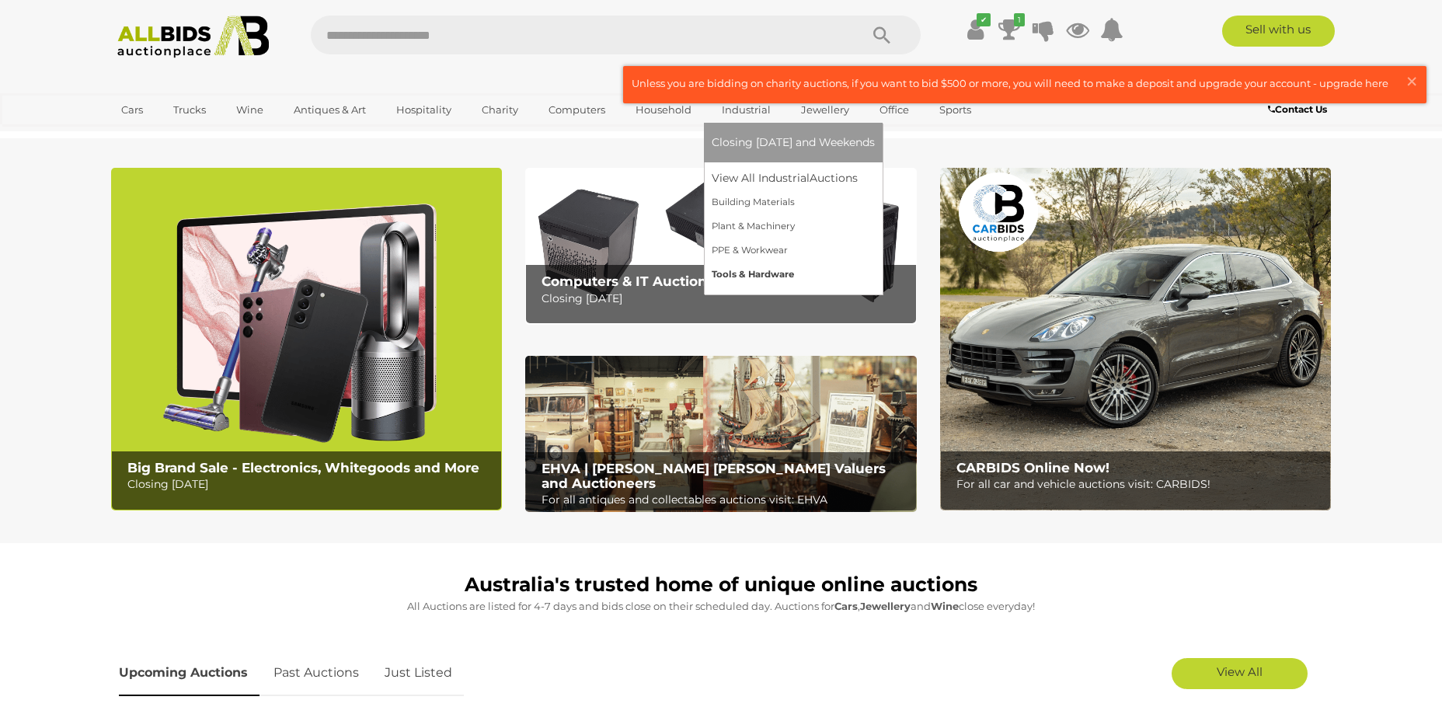
click at [734, 276] on link "Tools & Hardware" at bounding box center [793, 275] width 163 height 24
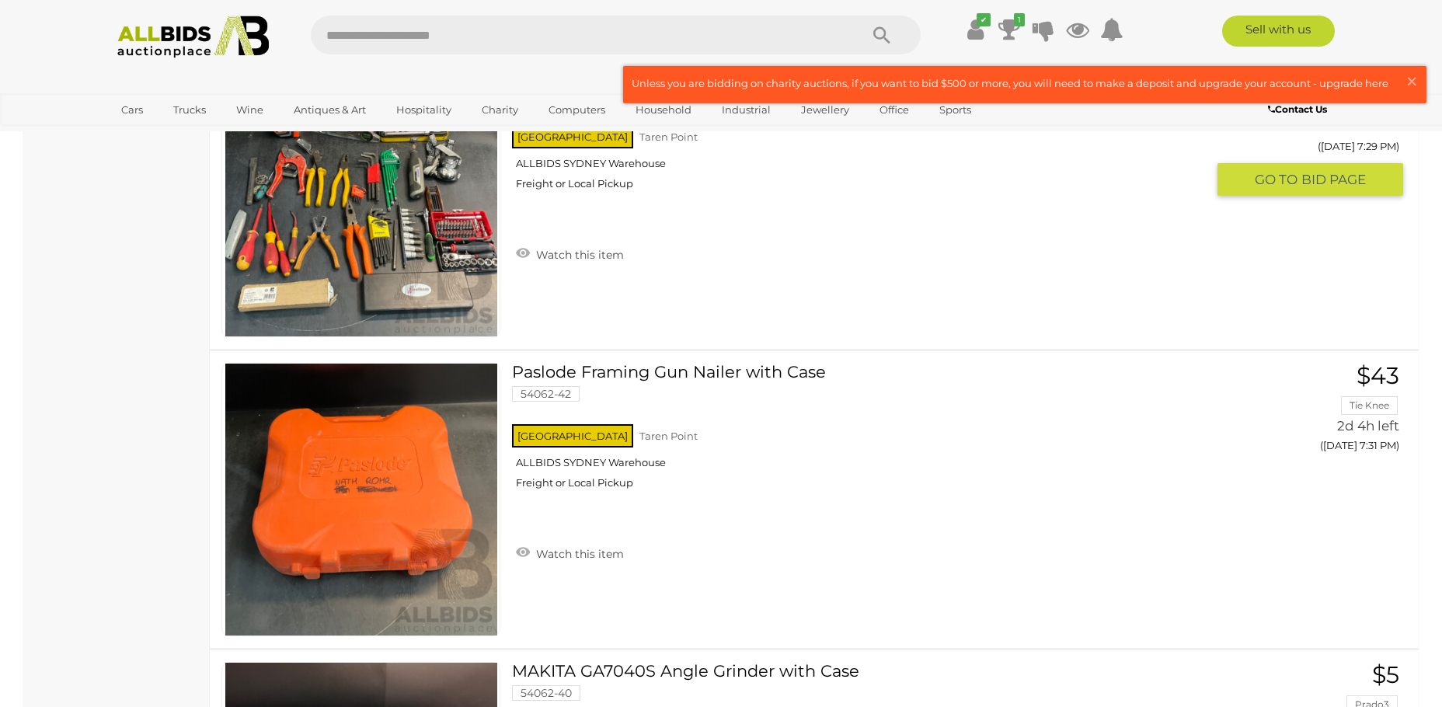
scroll to position [5385, 0]
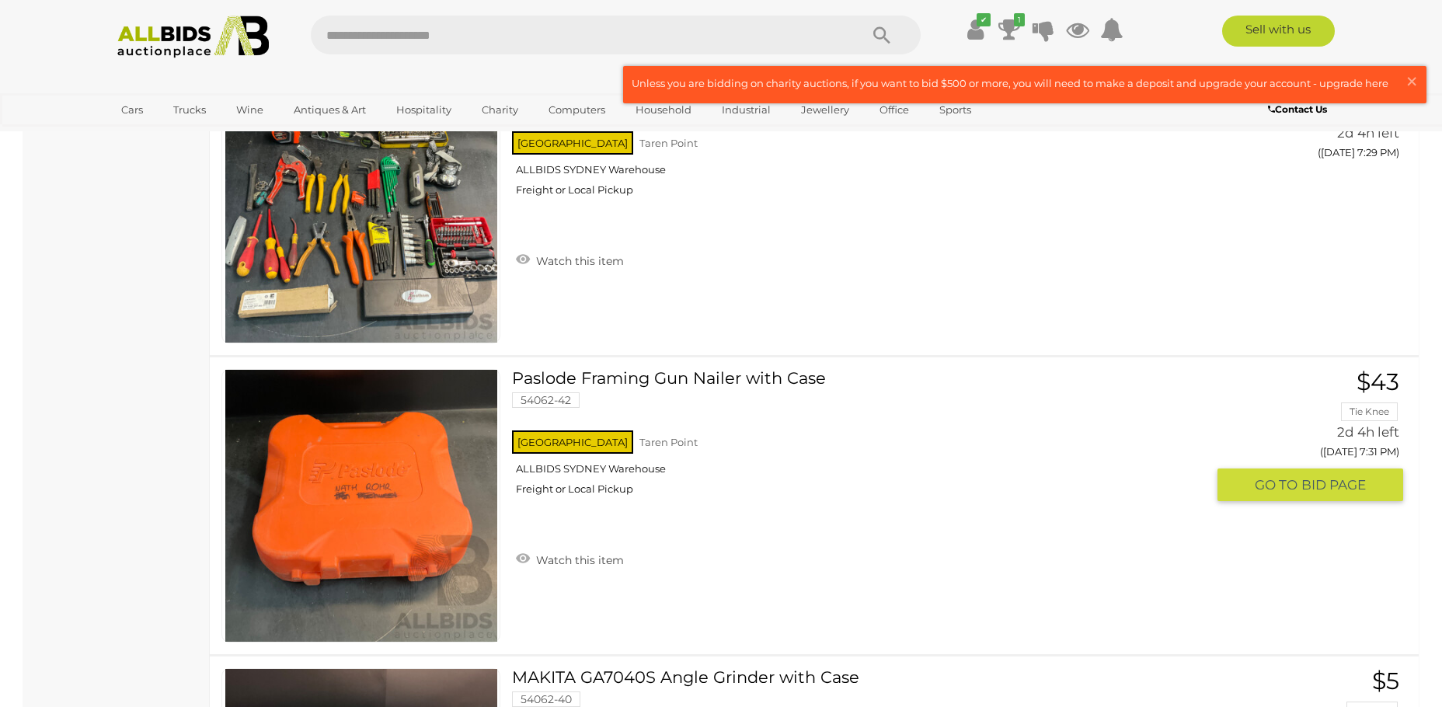
click at [689, 380] on link "Paslode Framing Gun Nailer with Case 54062-42 NSW Taren Point ALLBIDS SYDNEY Wa…" at bounding box center [865, 438] width 682 height 138
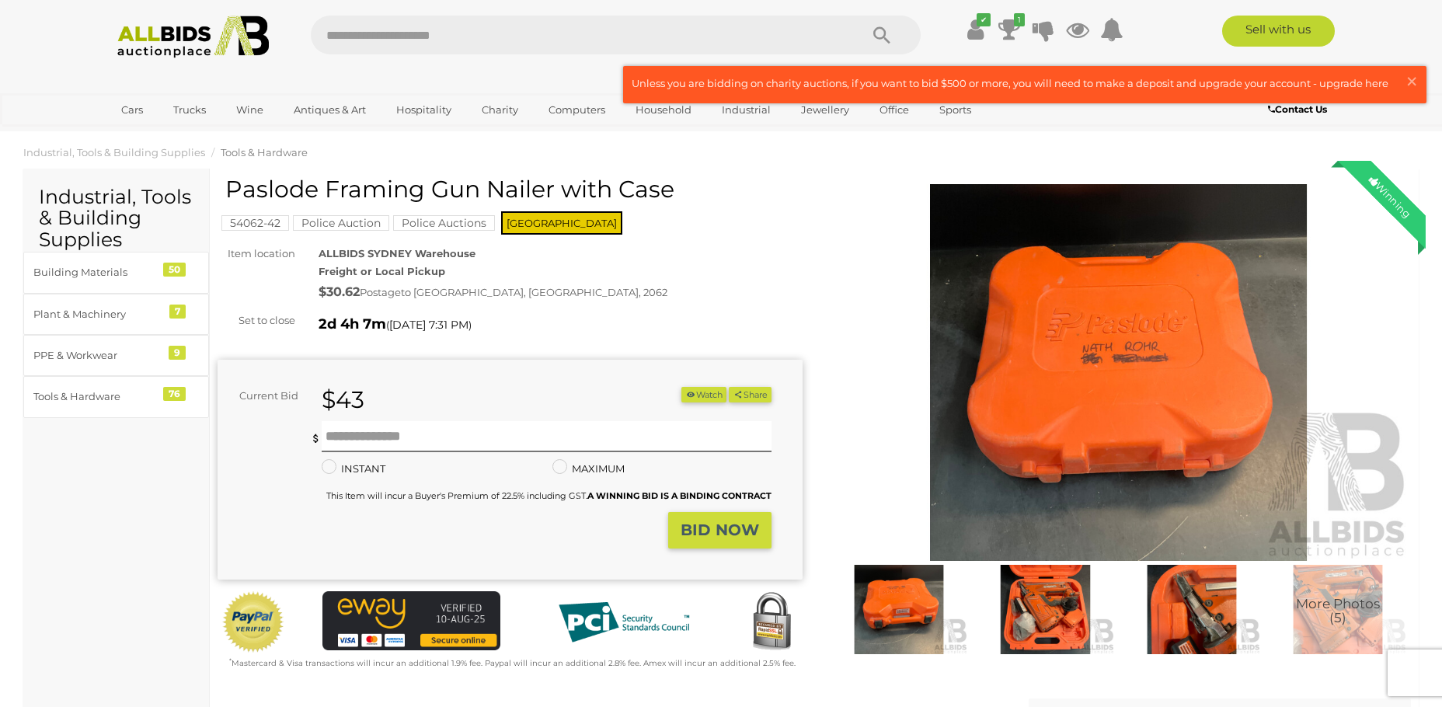
scroll to position [78, 0]
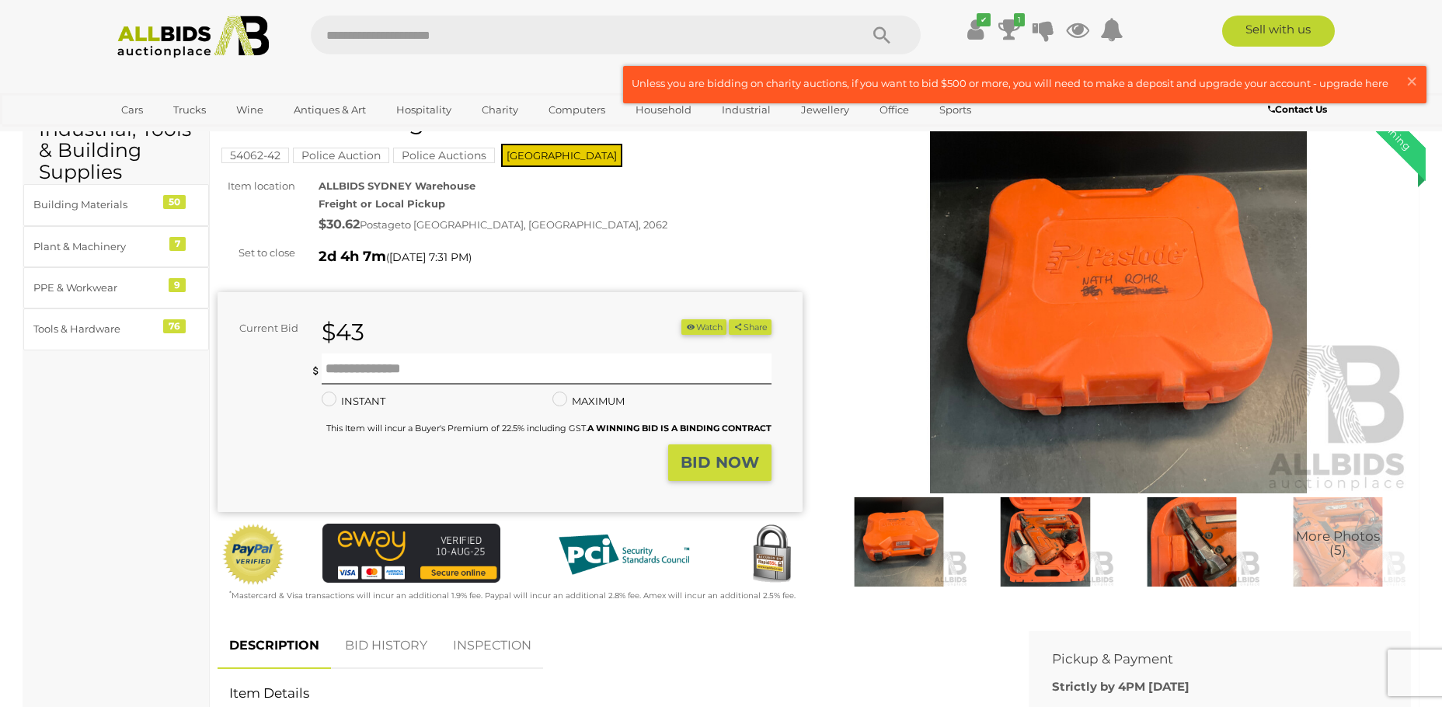
click at [1041, 544] on img at bounding box center [1045, 541] width 138 height 89
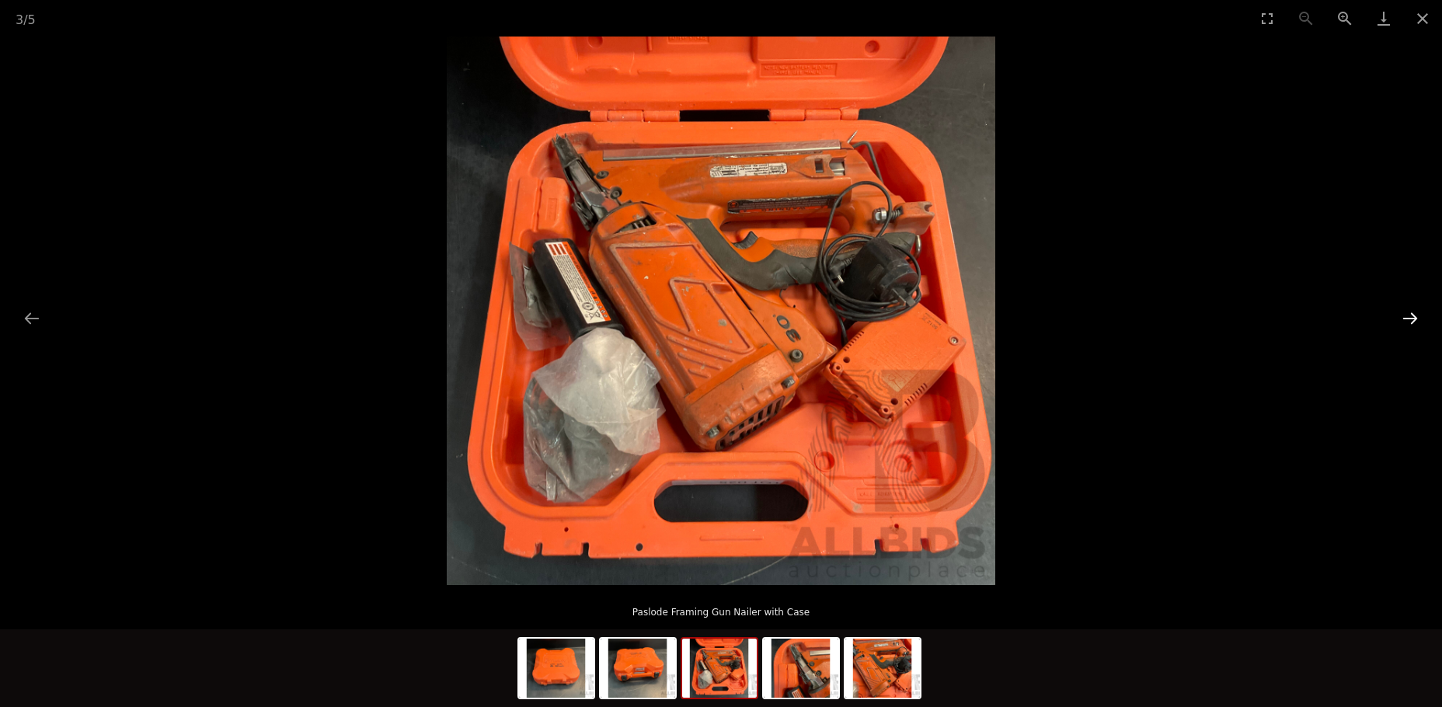
click at [1416, 319] on button "Next slide" at bounding box center [1410, 318] width 33 height 30
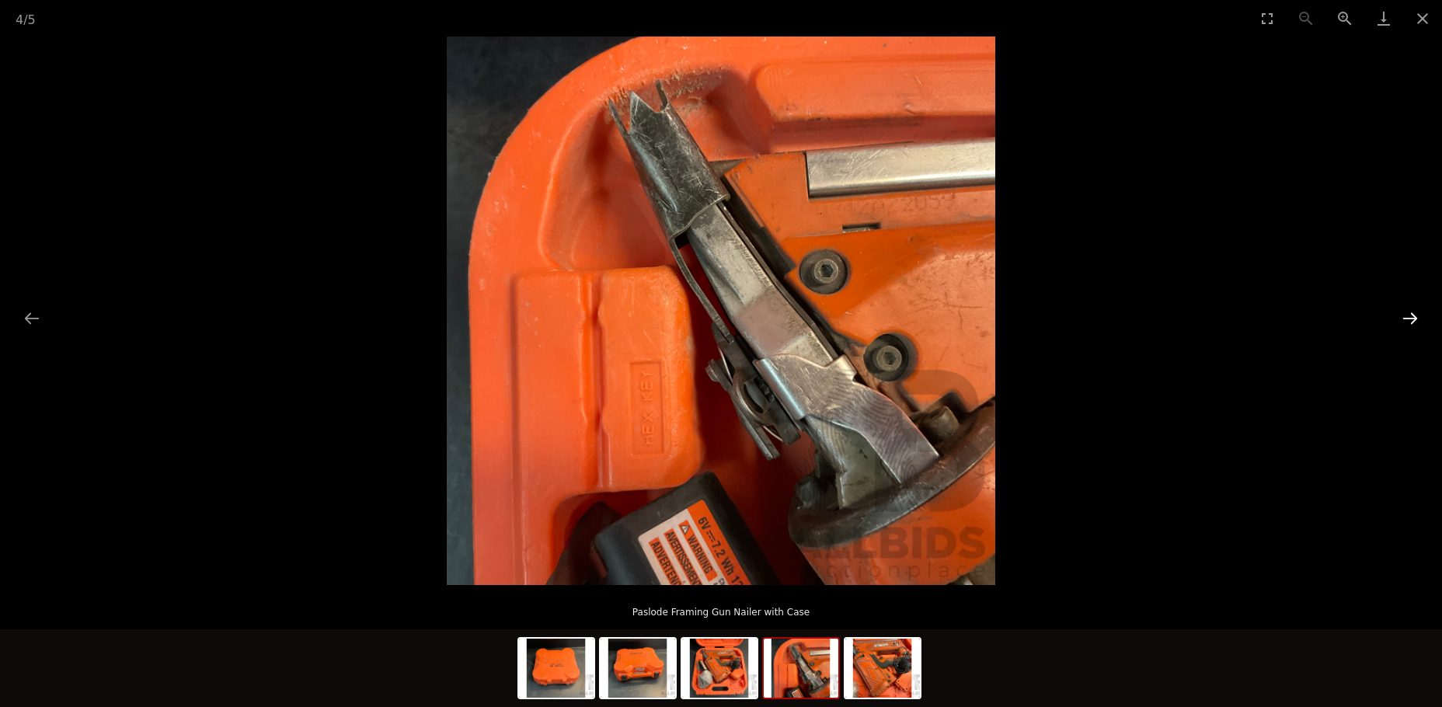
click at [1416, 317] on button "Next slide" at bounding box center [1410, 318] width 33 height 30
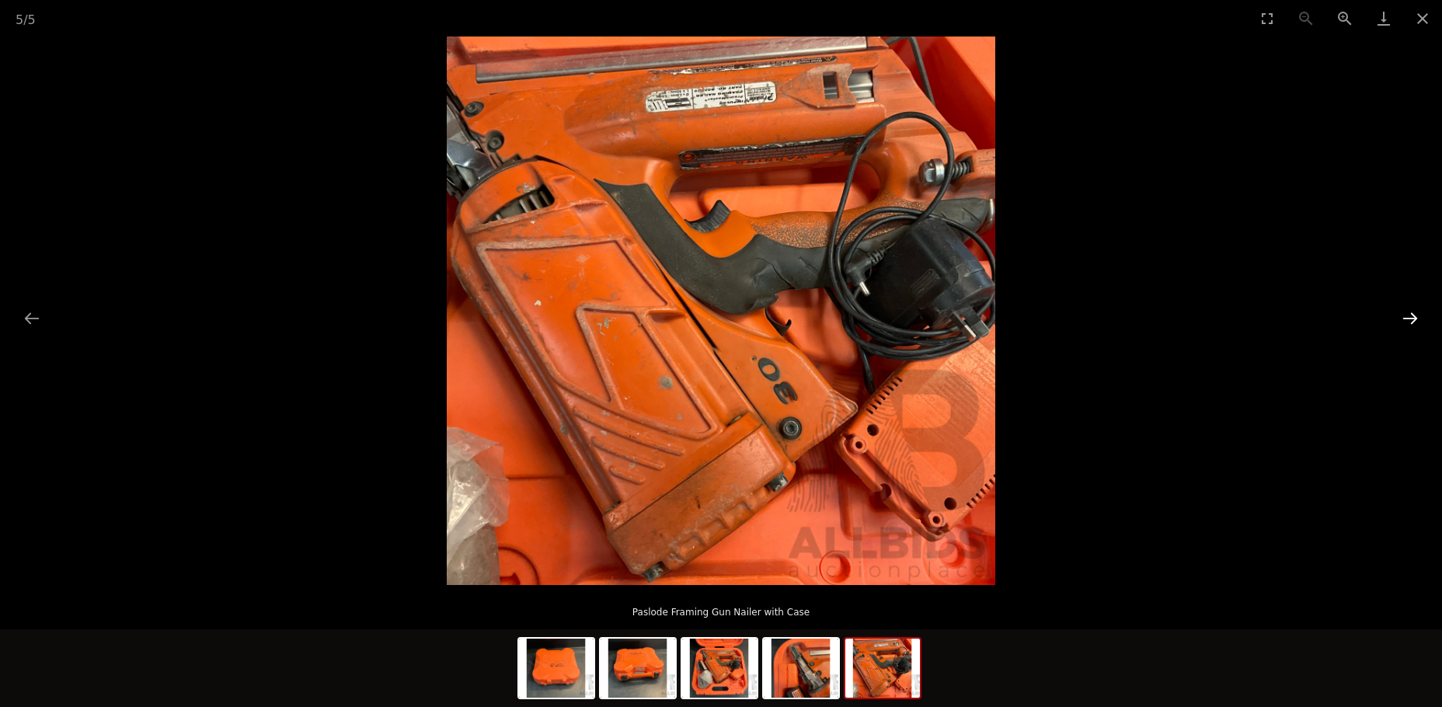
click at [1416, 317] on button "Next slide" at bounding box center [1410, 318] width 33 height 30
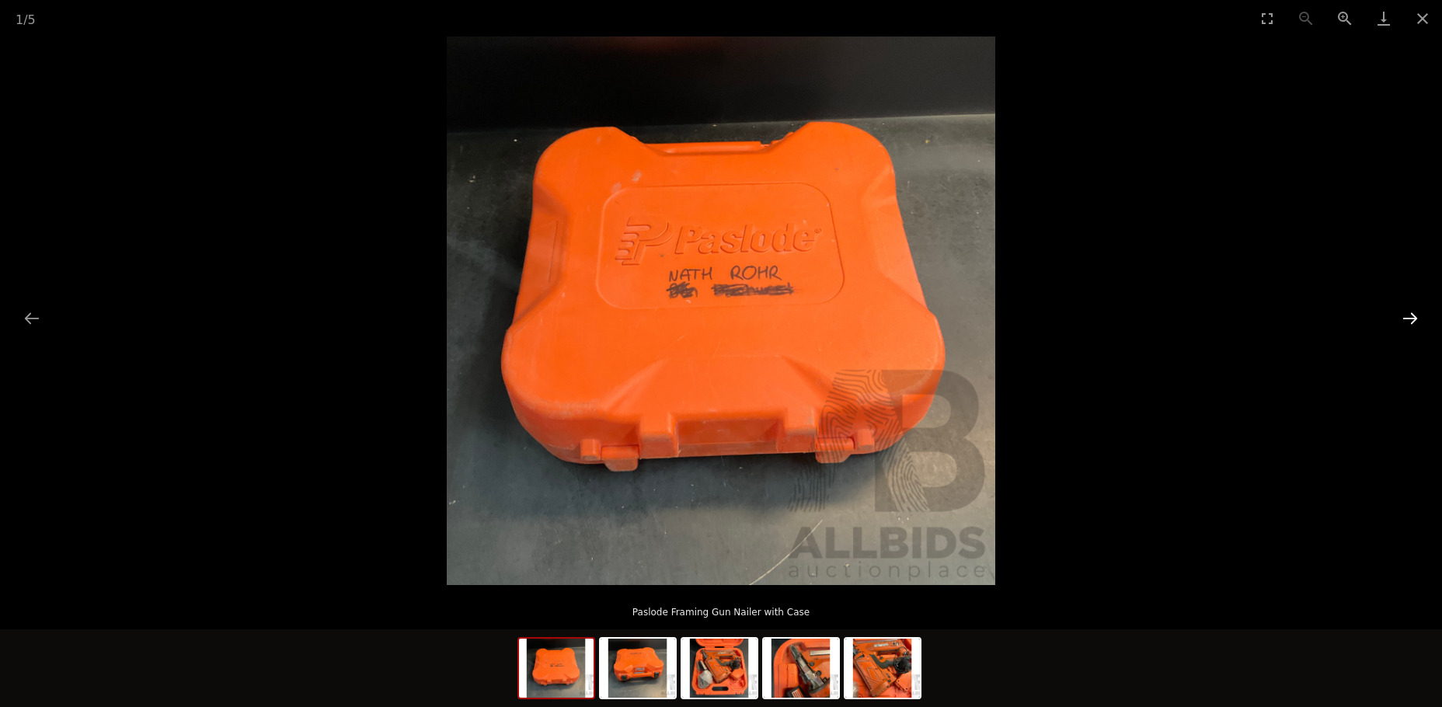
click at [1416, 317] on button "Next slide" at bounding box center [1410, 318] width 33 height 30
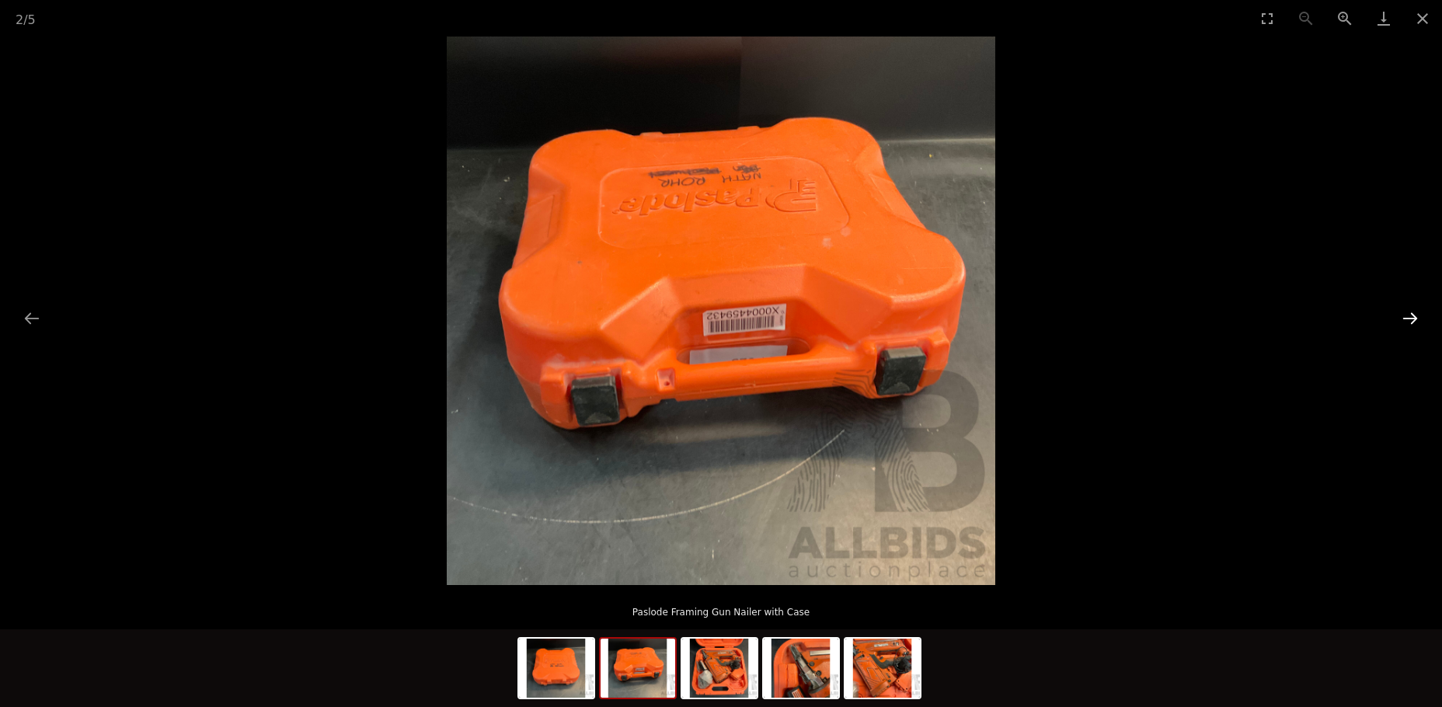
click at [1416, 317] on button "Next slide" at bounding box center [1410, 318] width 33 height 30
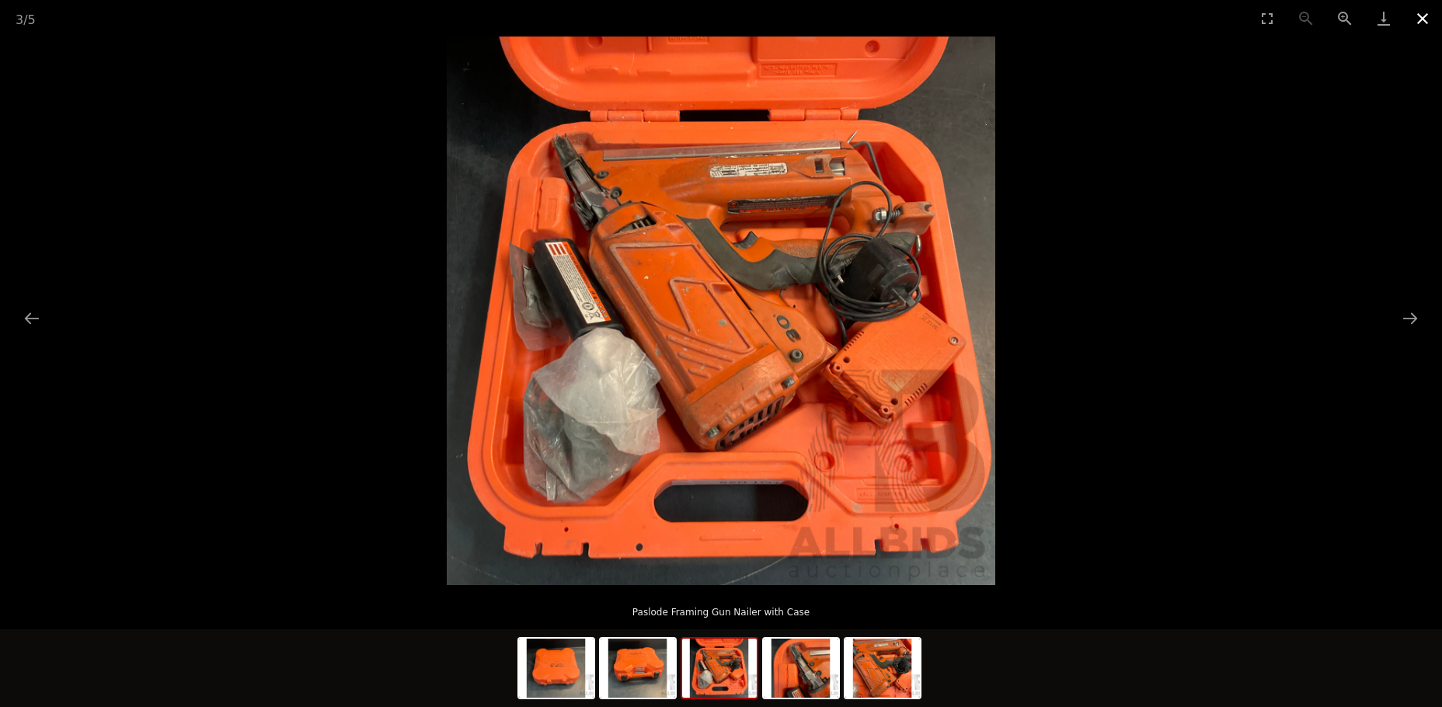
click at [1423, 17] on button "Close gallery" at bounding box center [1422, 18] width 39 height 37
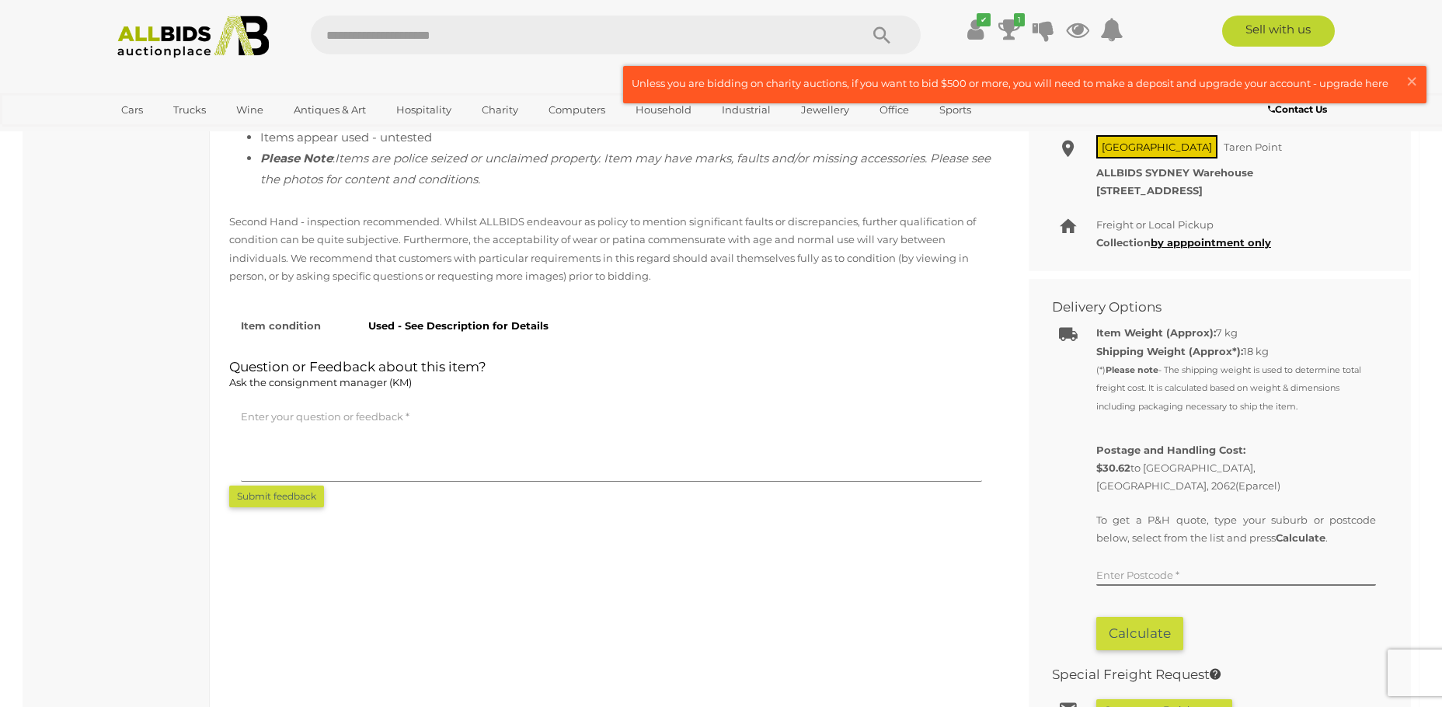
scroll to position [699, 0]
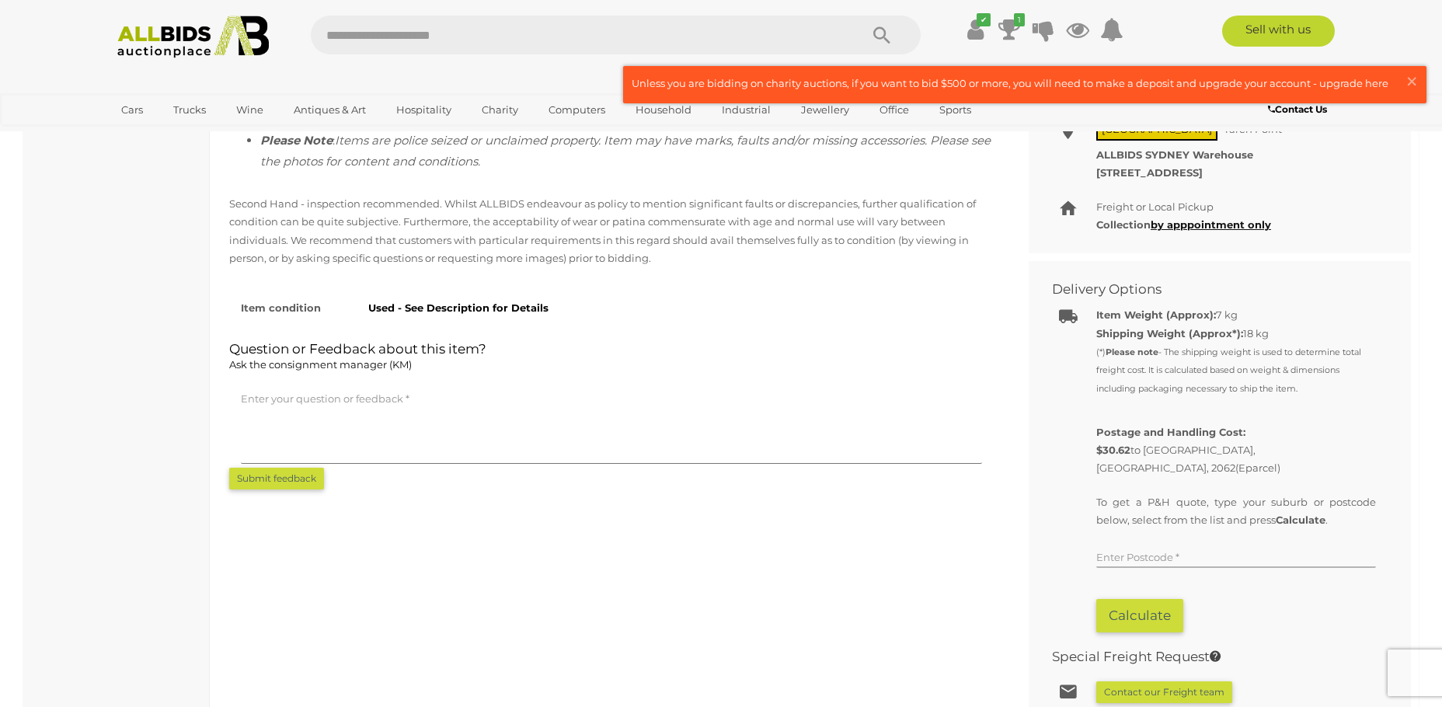
click at [1218, 545] on input "text" at bounding box center [1236, 556] width 280 height 23
type input "****"
click at [1301, 514] on b "Calculate" at bounding box center [1301, 520] width 50 height 12
click at [1169, 599] on button "Calculate" at bounding box center [1139, 615] width 87 height 33
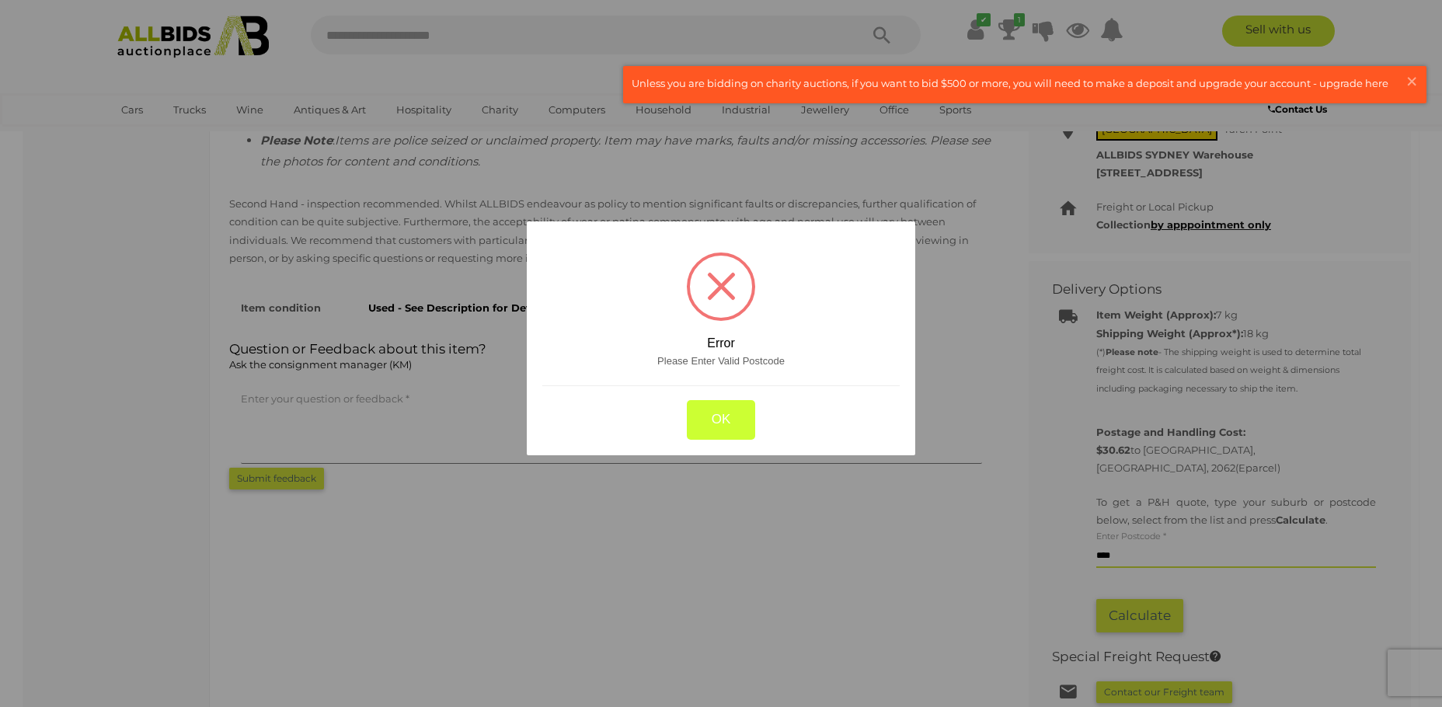
click at [699, 371] on div "? ! i Error Please Enter Valid Postcode OK Cancel ×" at bounding box center [721, 338] width 389 height 234
drag, startPoint x: 717, startPoint y: 424, endPoint x: 732, endPoint y: 426, distance: 14.9
click at [718, 424] on button "OK" at bounding box center [721, 420] width 69 height 40
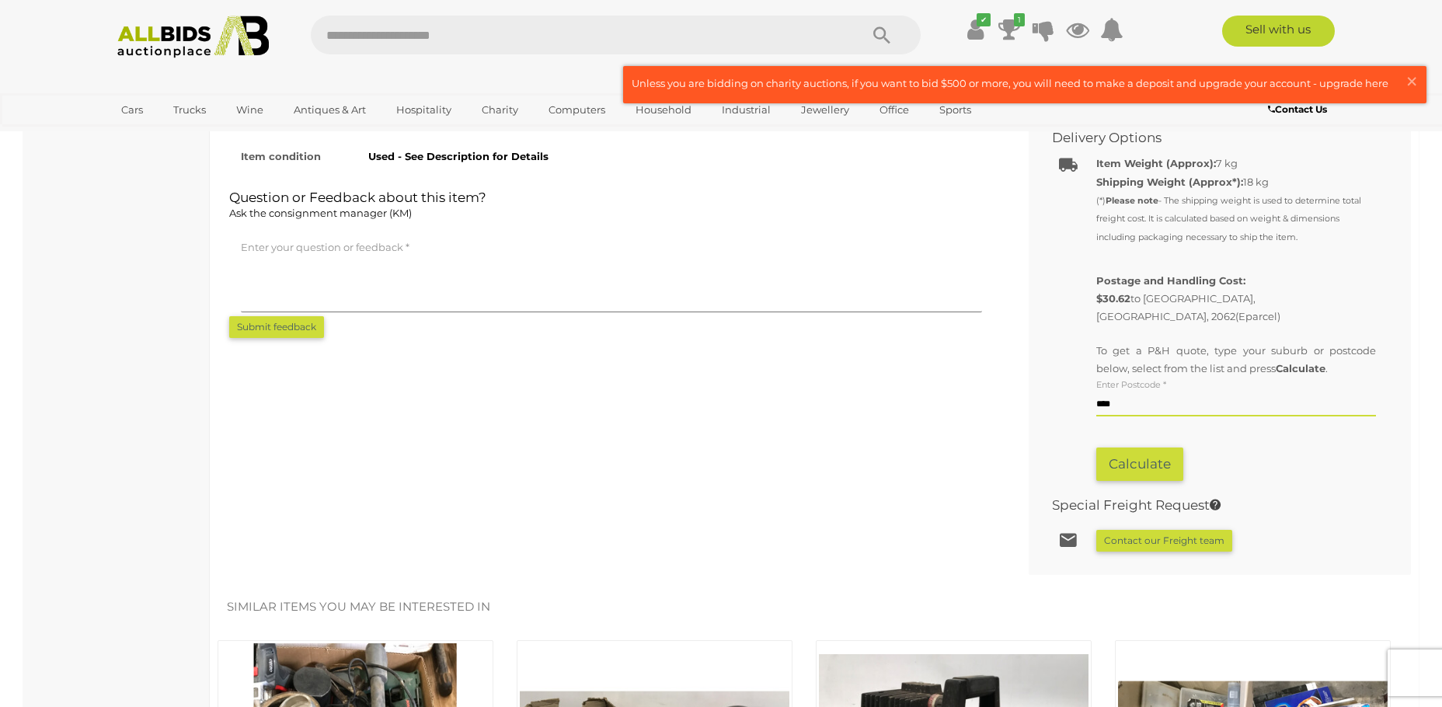
scroll to position [855, 0]
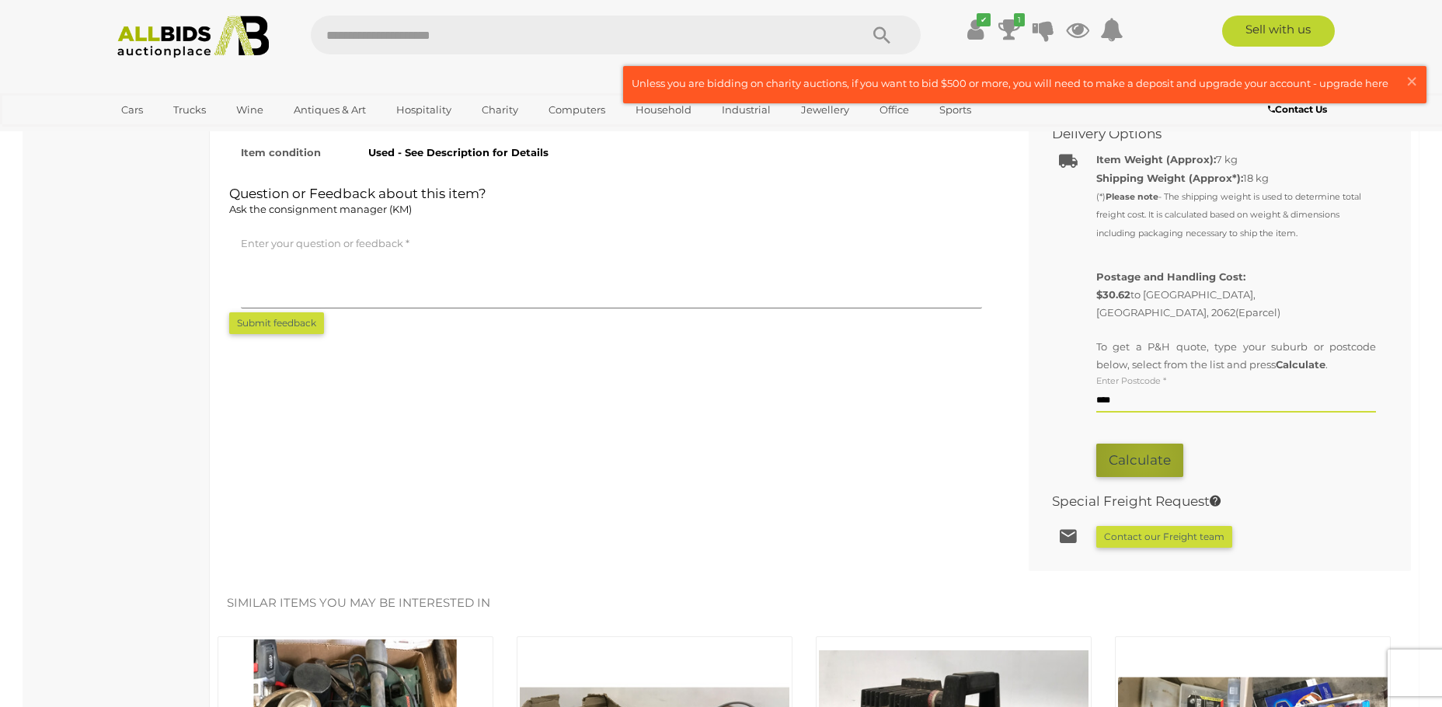
click at [1146, 444] on button "Calculate" at bounding box center [1139, 460] width 87 height 33
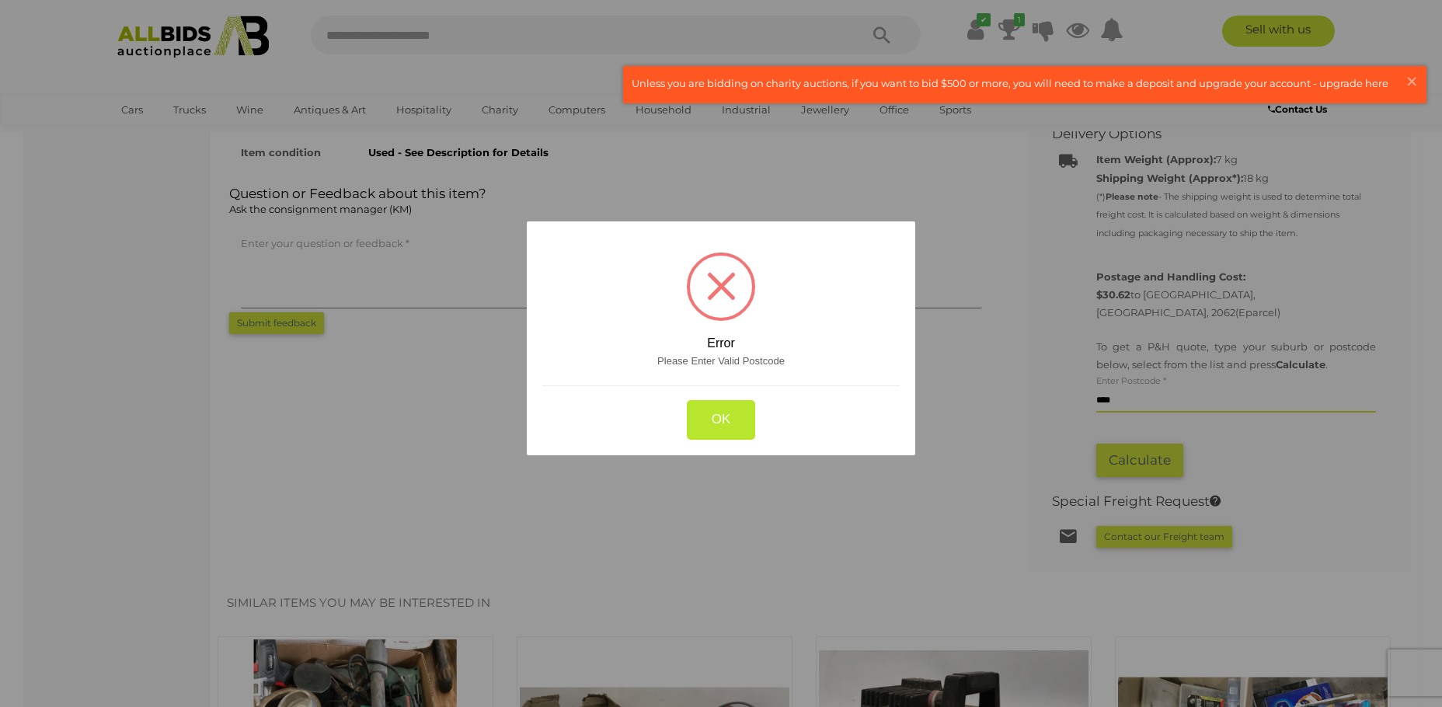
click at [727, 416] on button "OK" at bounding box center [721, 420] width 69 height 40
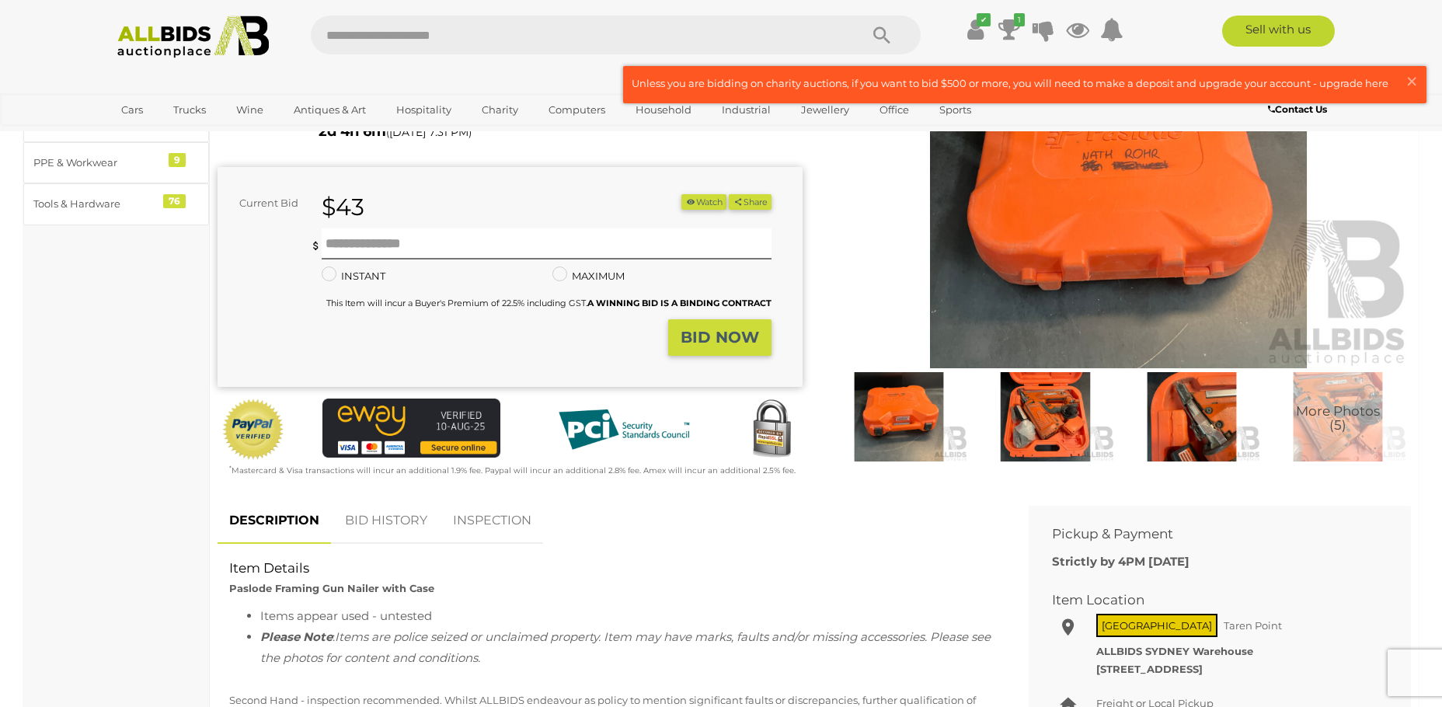
scroll to position [155, 0]
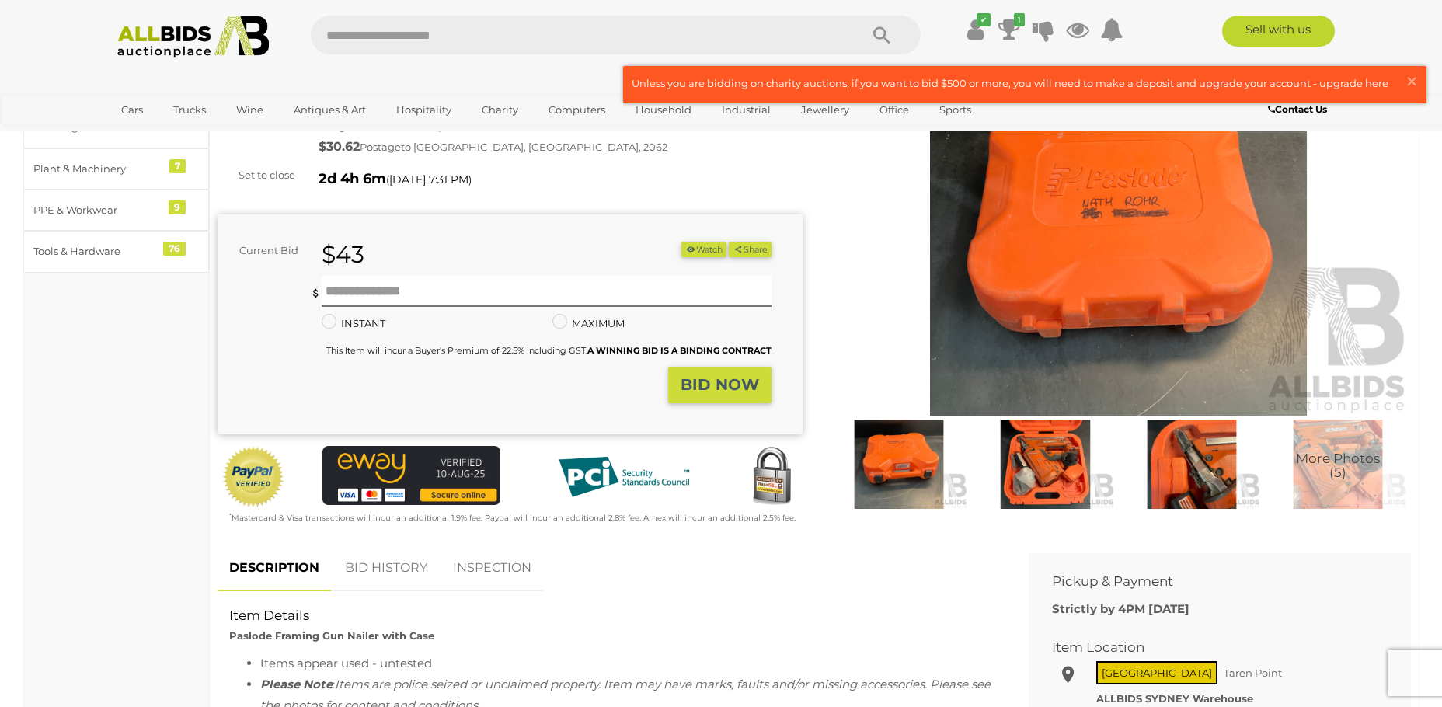
click at [1129, 340] on img at bounding box center [1118, 227] width 585 height 377
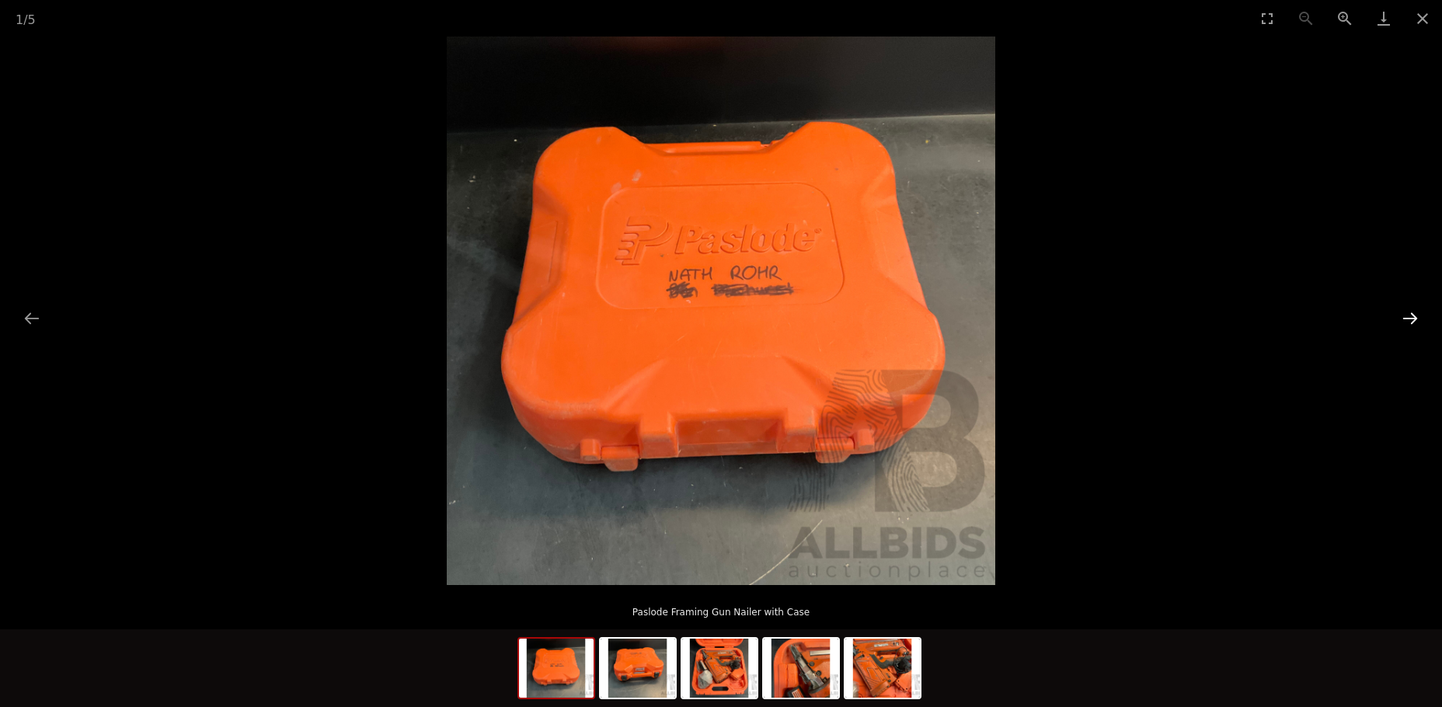
click at [1411, 313] on button "Next slide" at bounding box center [1410, 318] width 33 height 30
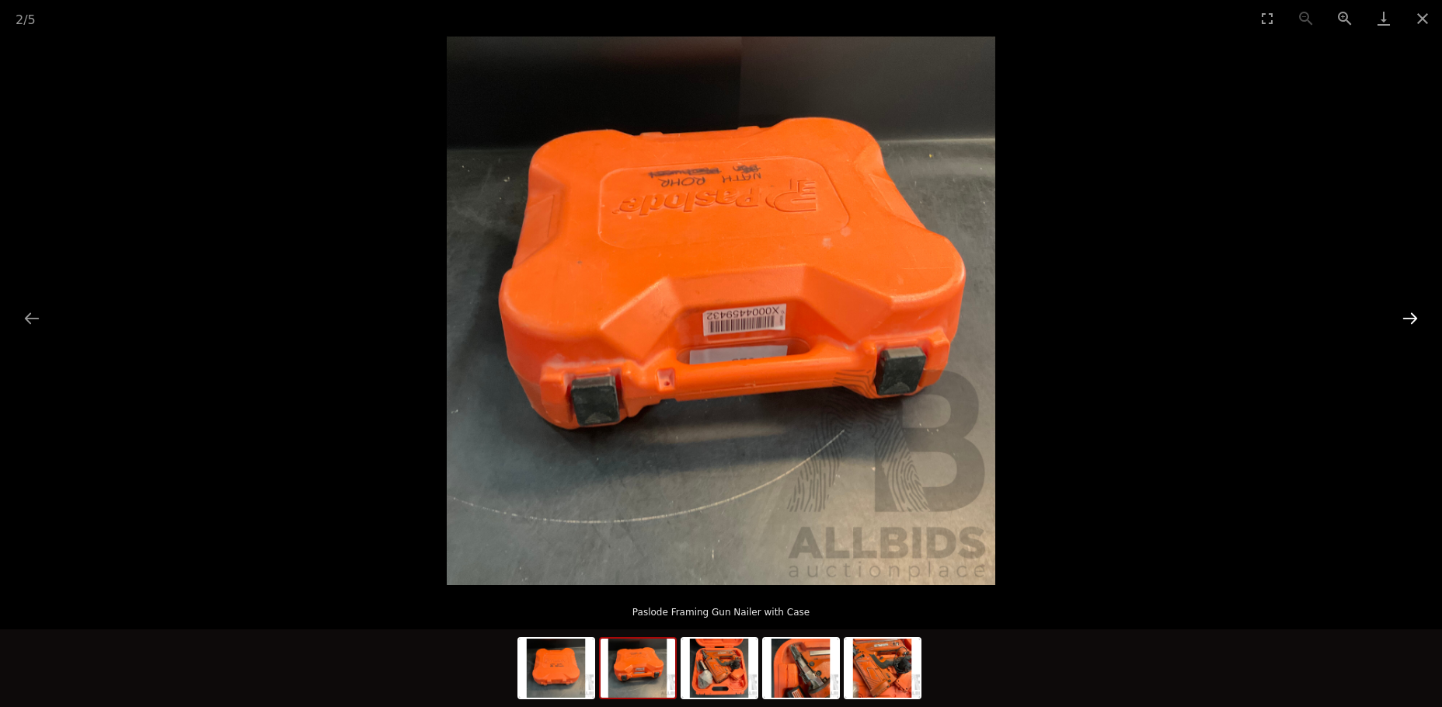
click at [1408, 313] on button "Next slide" at bounding box center [1410, 318] width 33 height 30
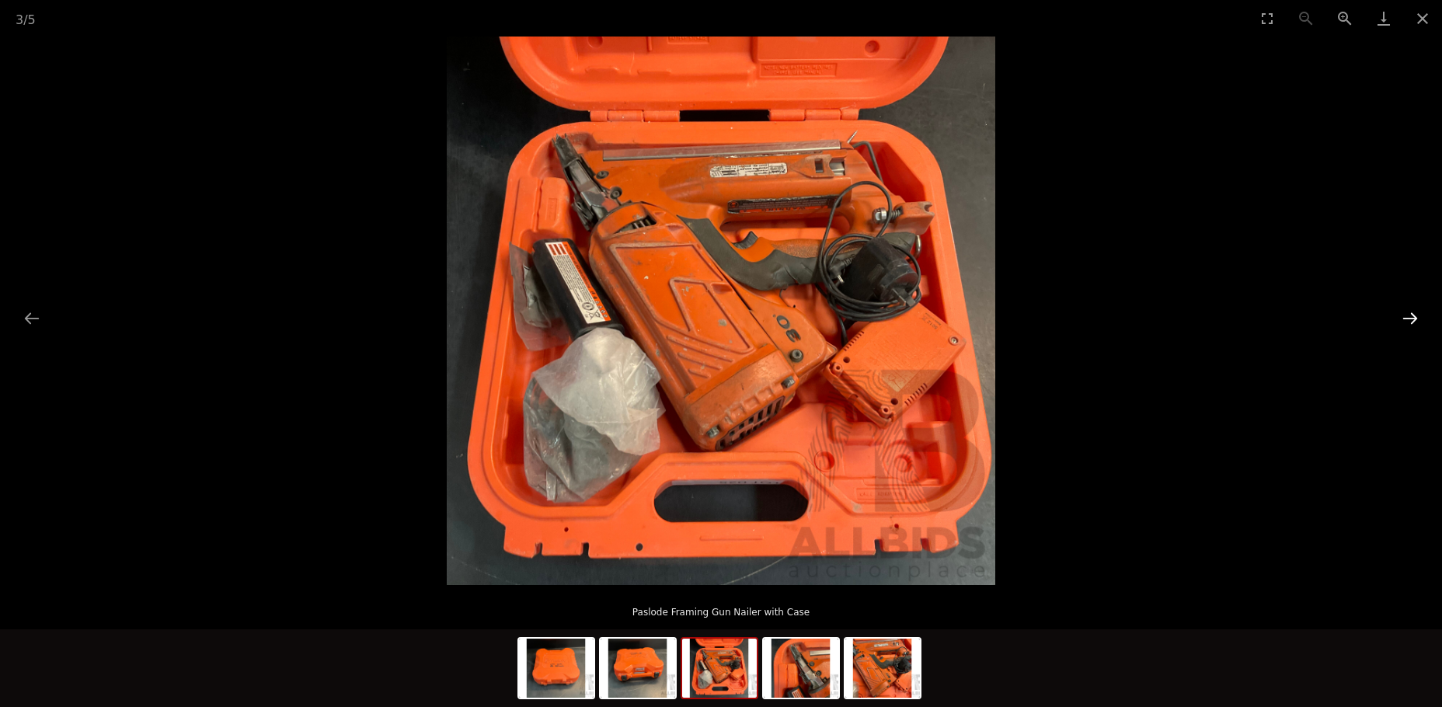
click at [1405, 314] on button "Next slide" at bounding box center [1410, 318] width 33 height 30
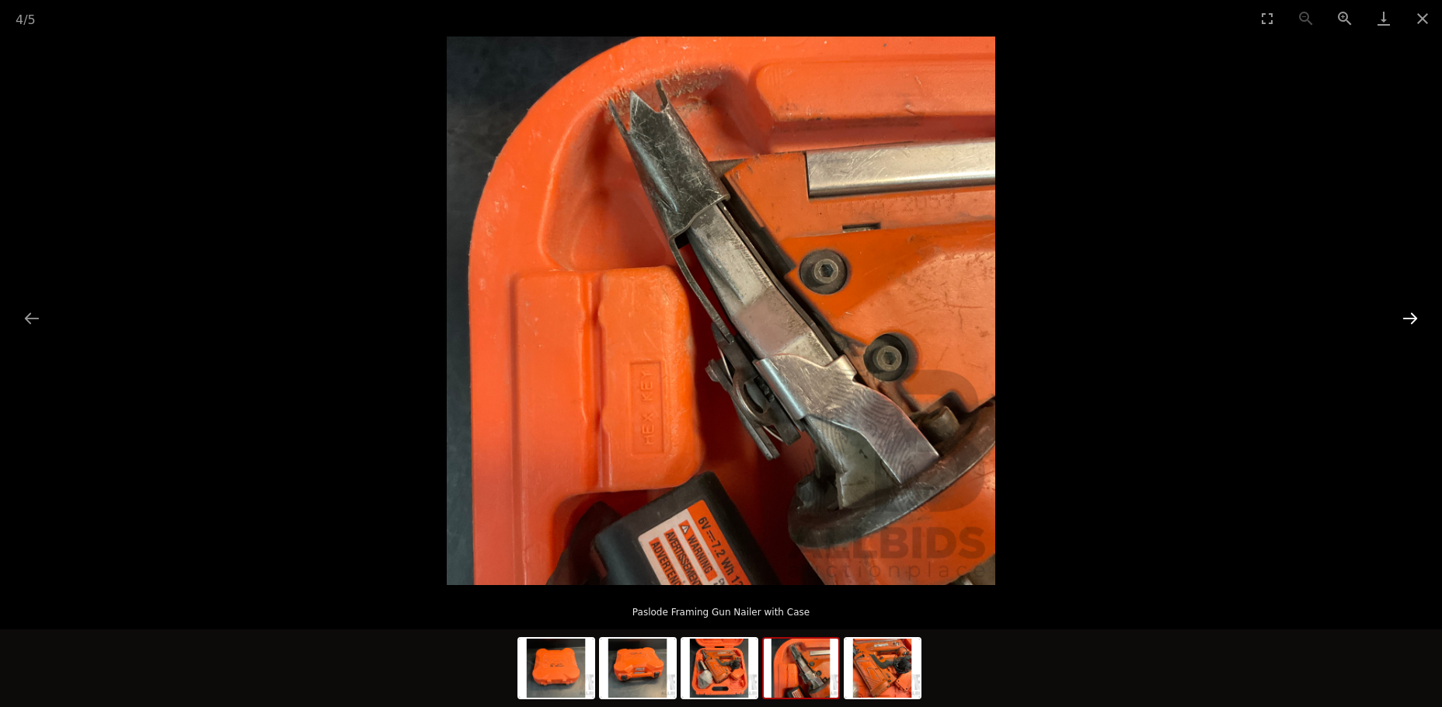
click at [1405, 314] on button "Next slide" at bounding box center [1410, 318] width 33 height 30
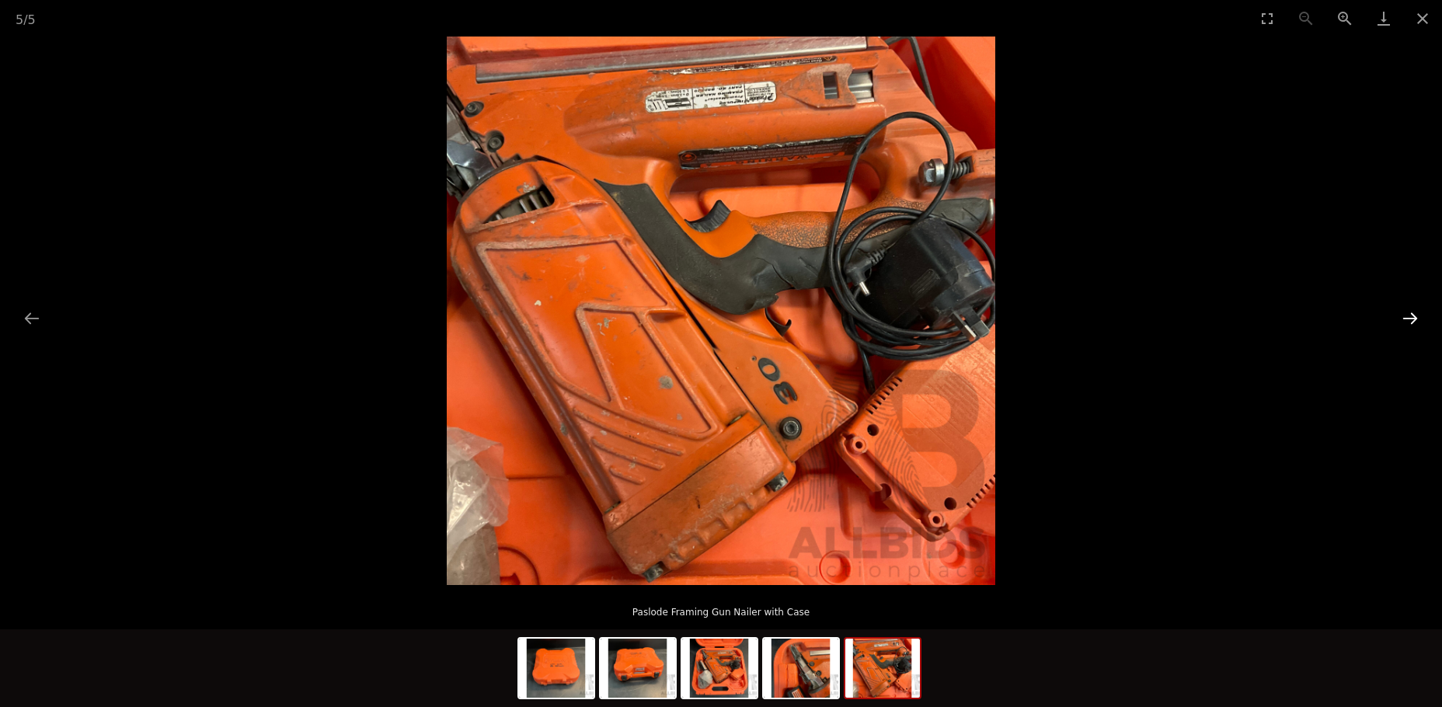
click at [1405, 314] on button "Next slide" at bounding box center [1410, 318] width 33 height 30
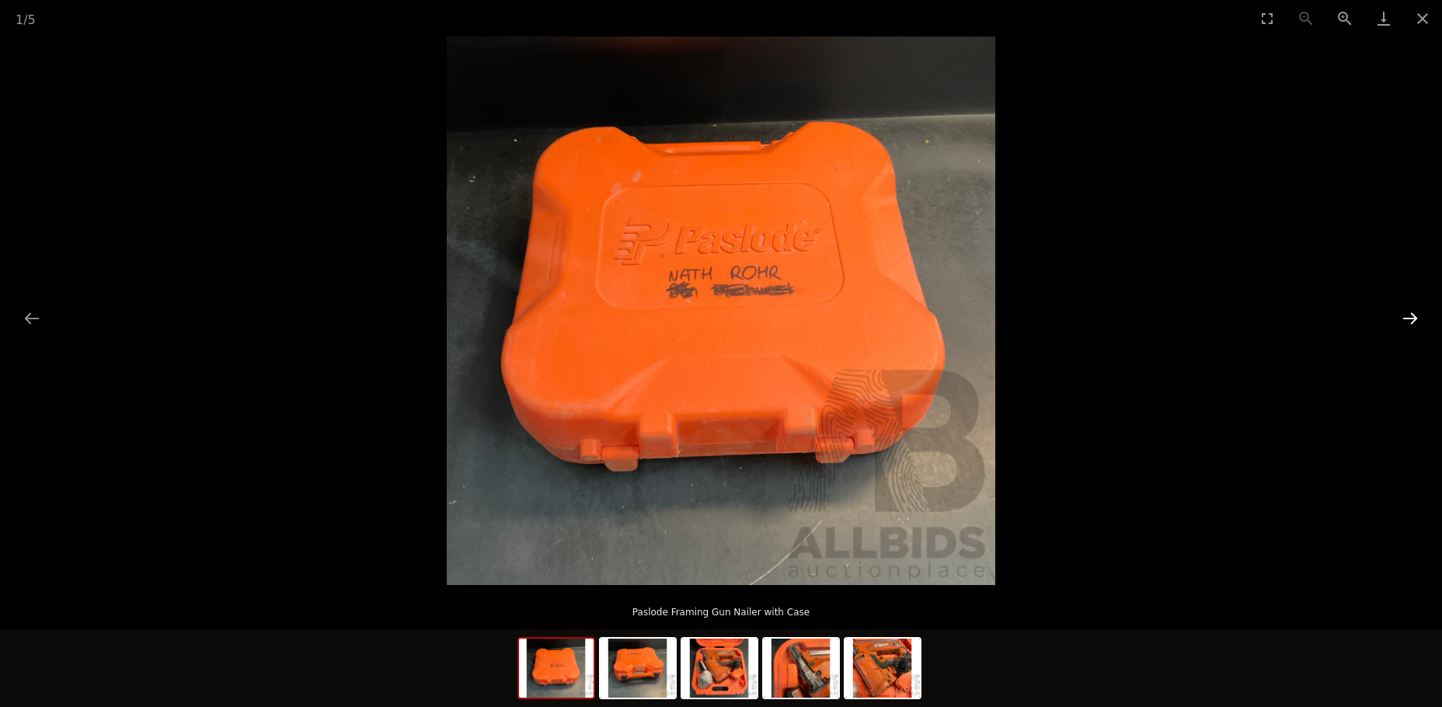
click at [1405, 314] on button "Next slide" at bounding box center [1410, 318] width 33 height 30
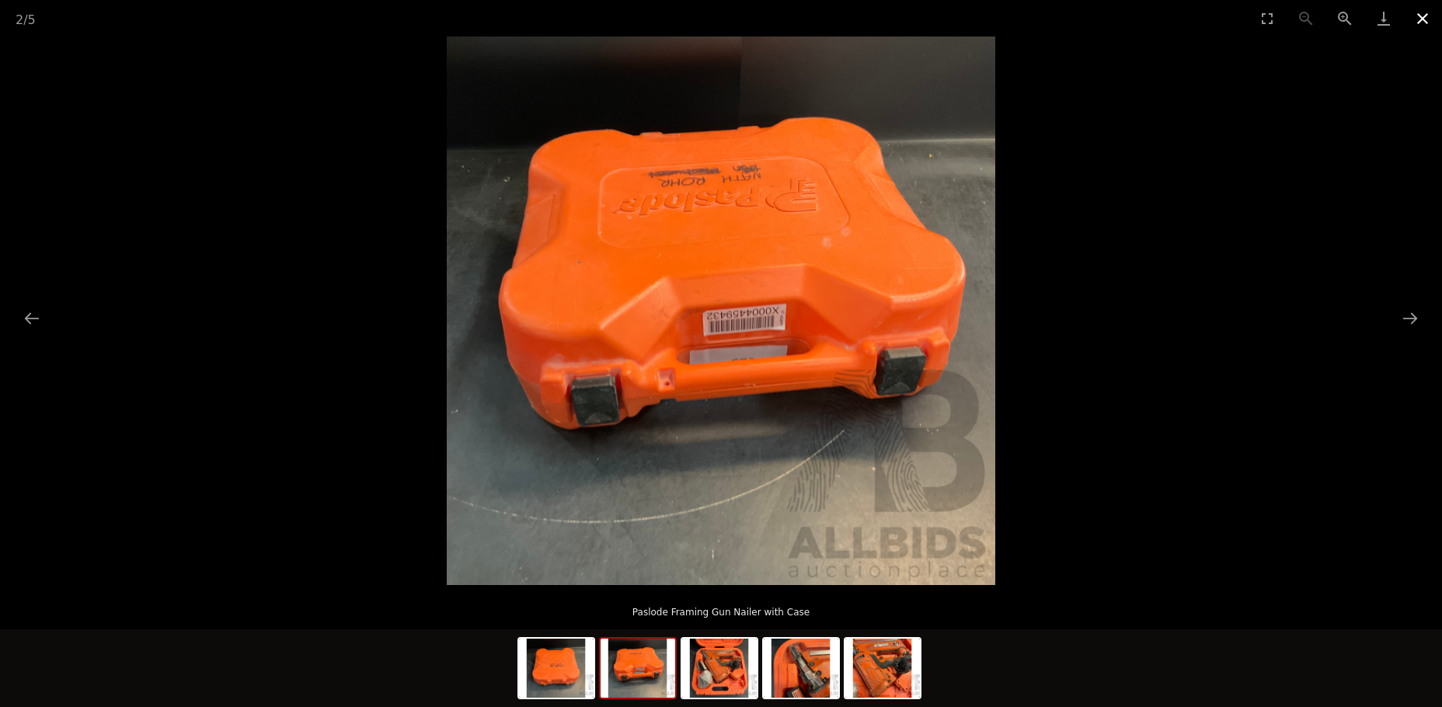
click at [1414, 18] on button "Close gallery" at bounding box center [1422, 18] width 39 height 37
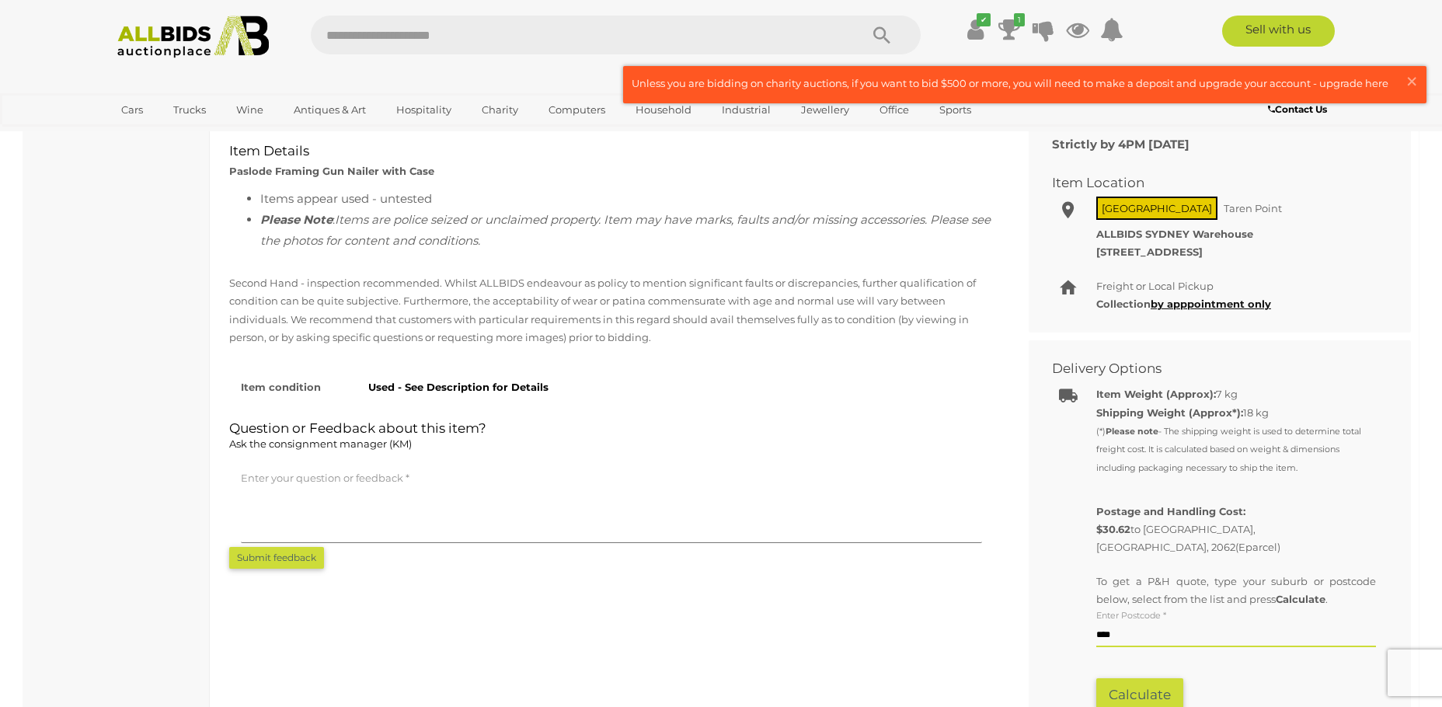
scroll to position [622, 0]
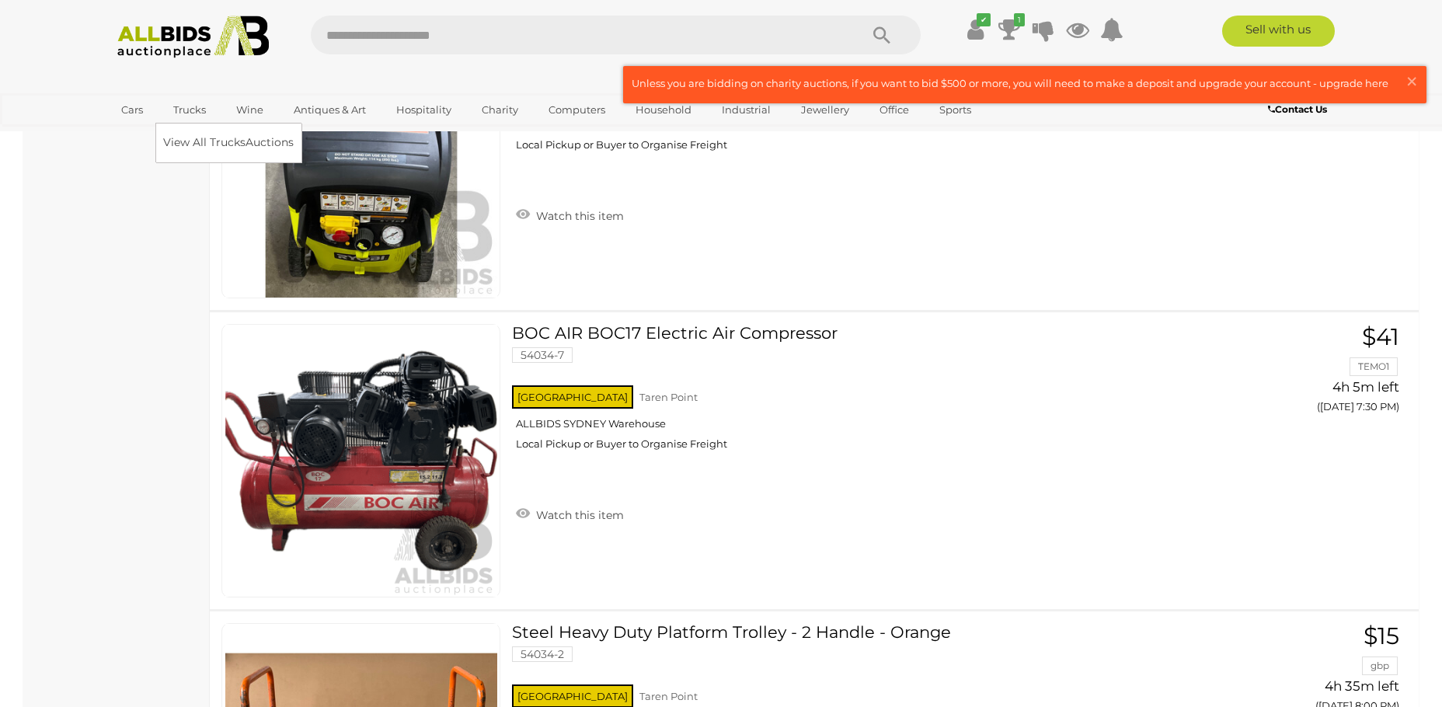
scroll to position [10746, 0]
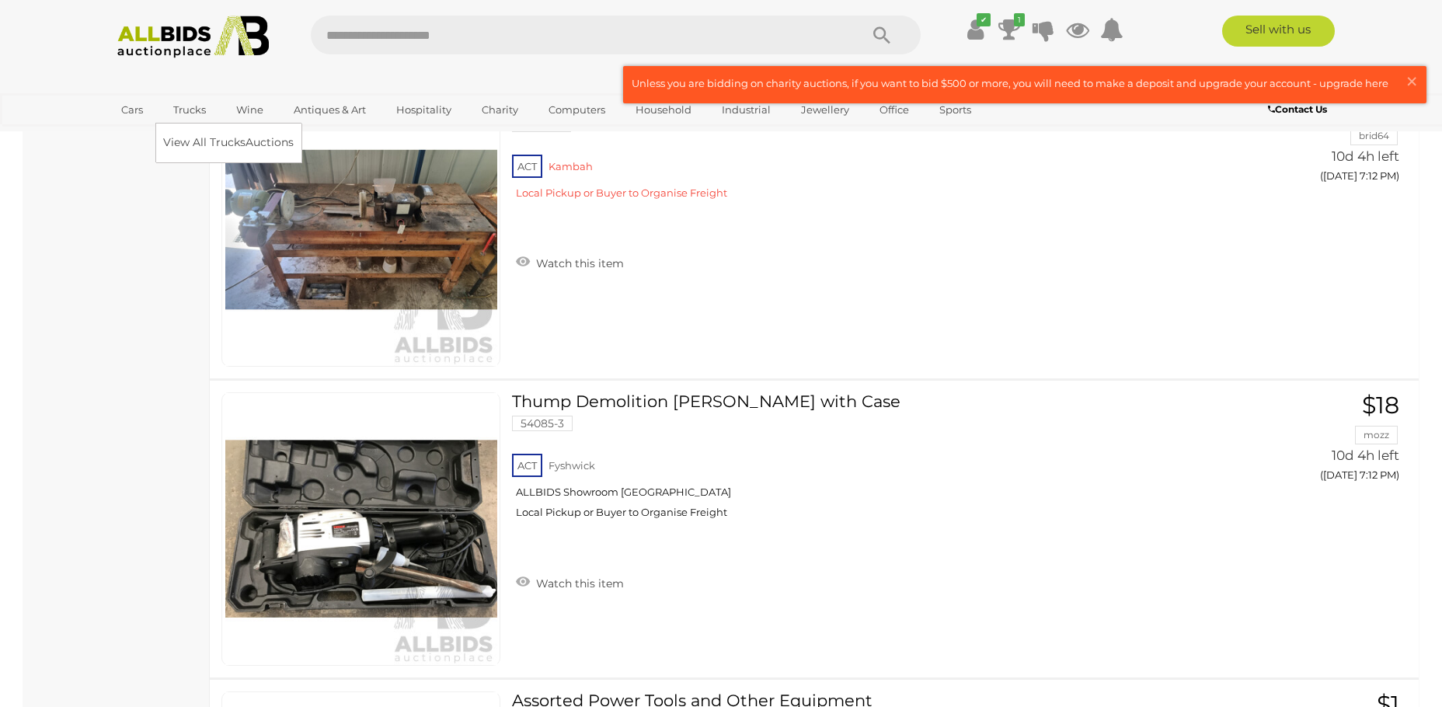
click at [192, 109] on link "Trucks" at bounding box center [189, 110] width 53 height 26
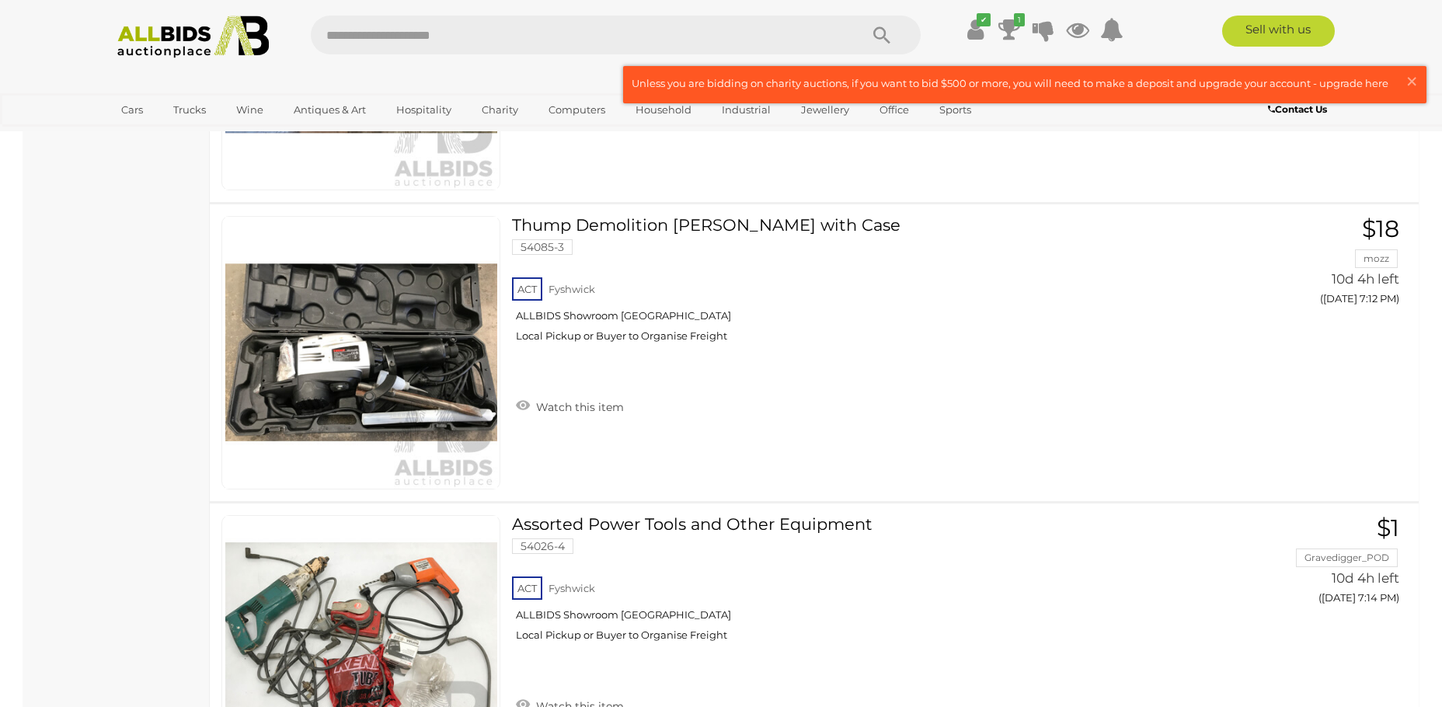
scroll to position [10746, 0]
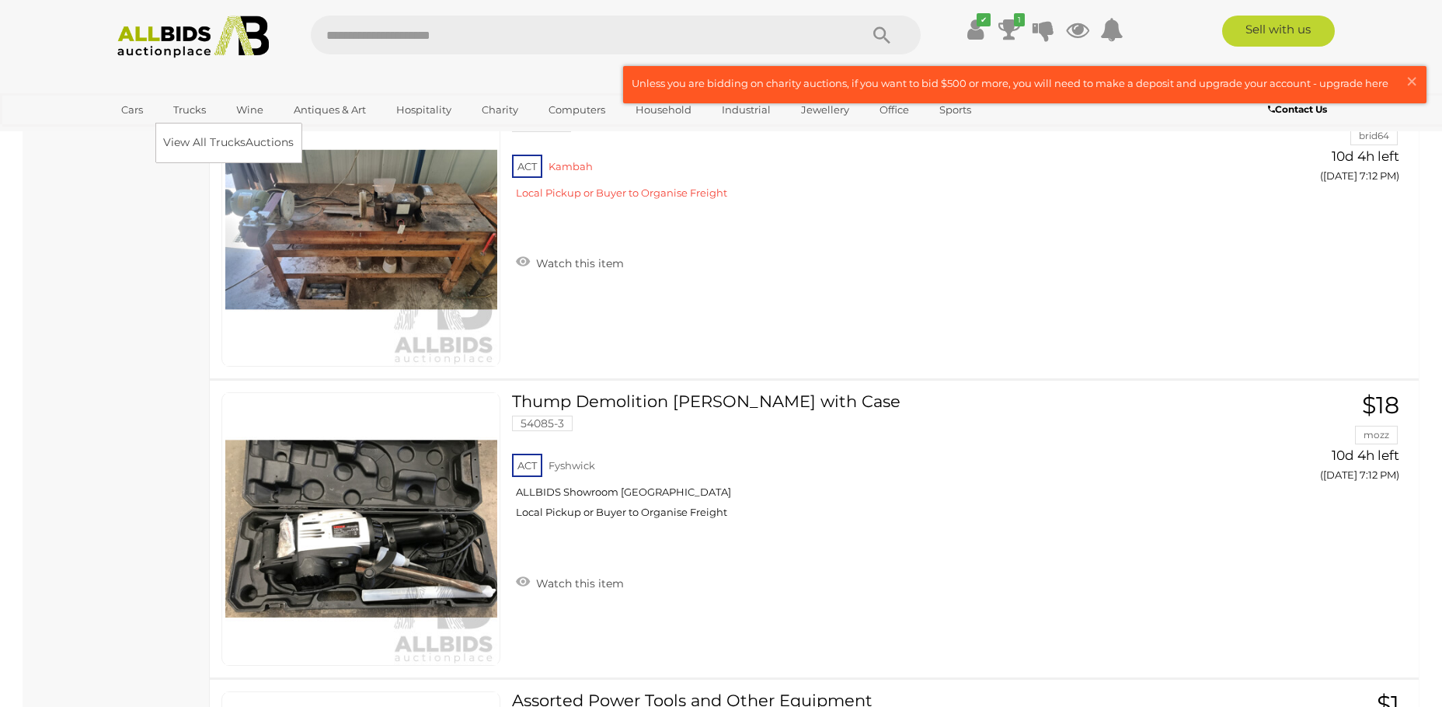
click at [192, 109] on link "Trucks" at bounding box center [189, 110] width 53 height 26
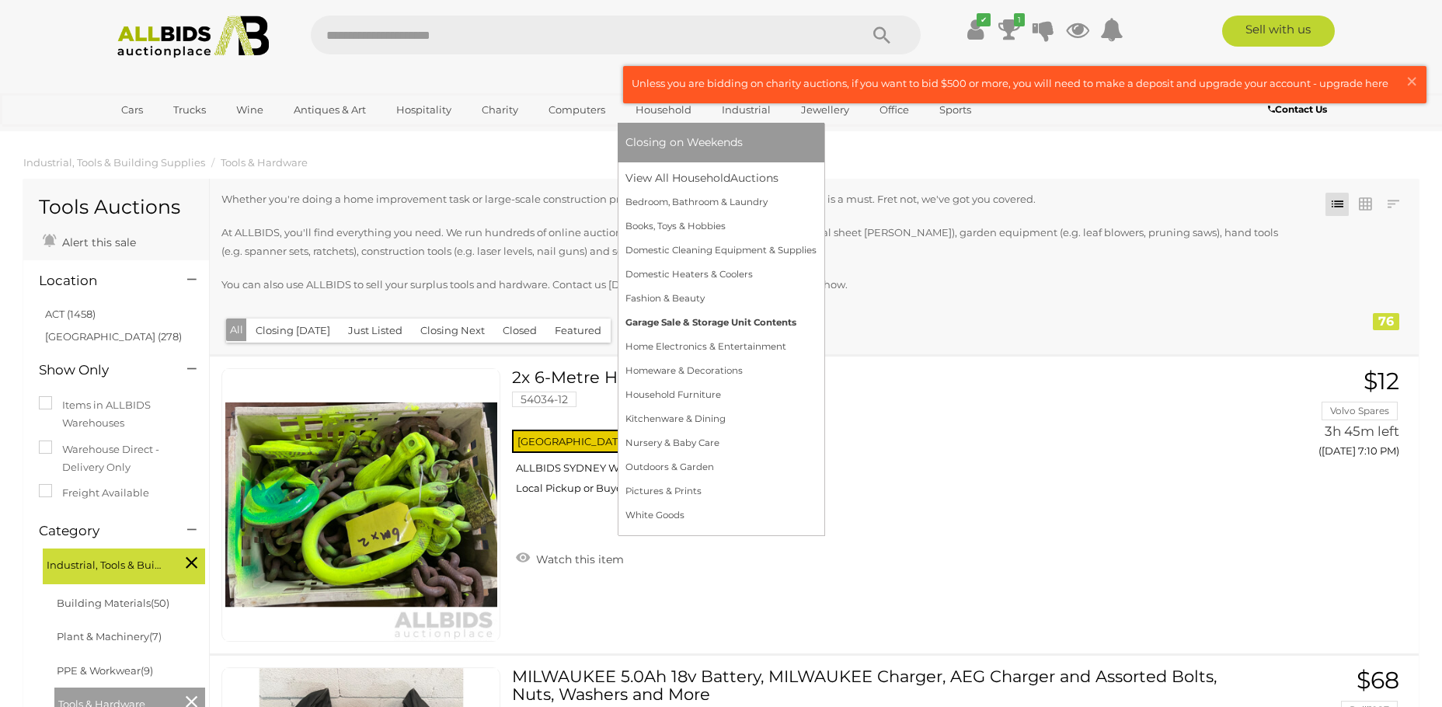
click at [695, 323] on link "Garage Sale & Storage Unit Contents" at bounding box center [721, 323] width 191 height 24
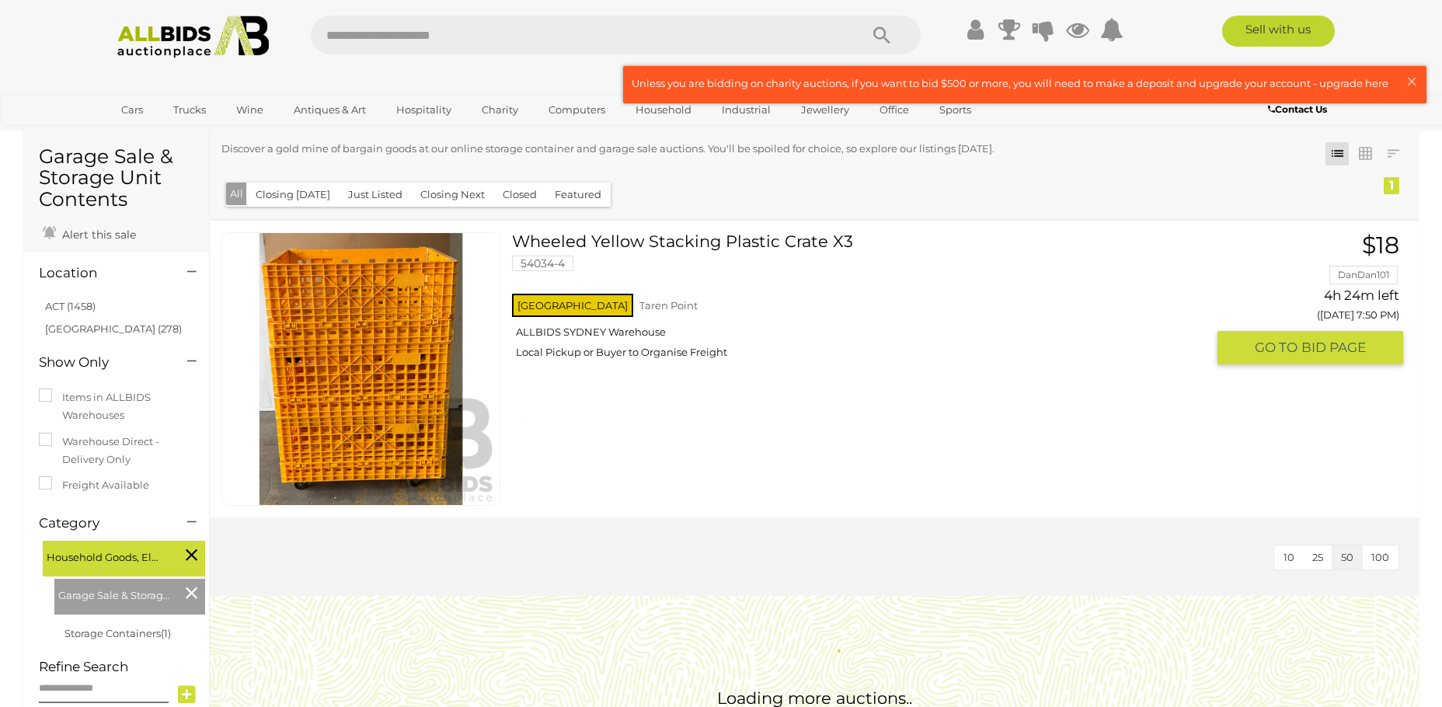
scroll to position [78, 0]
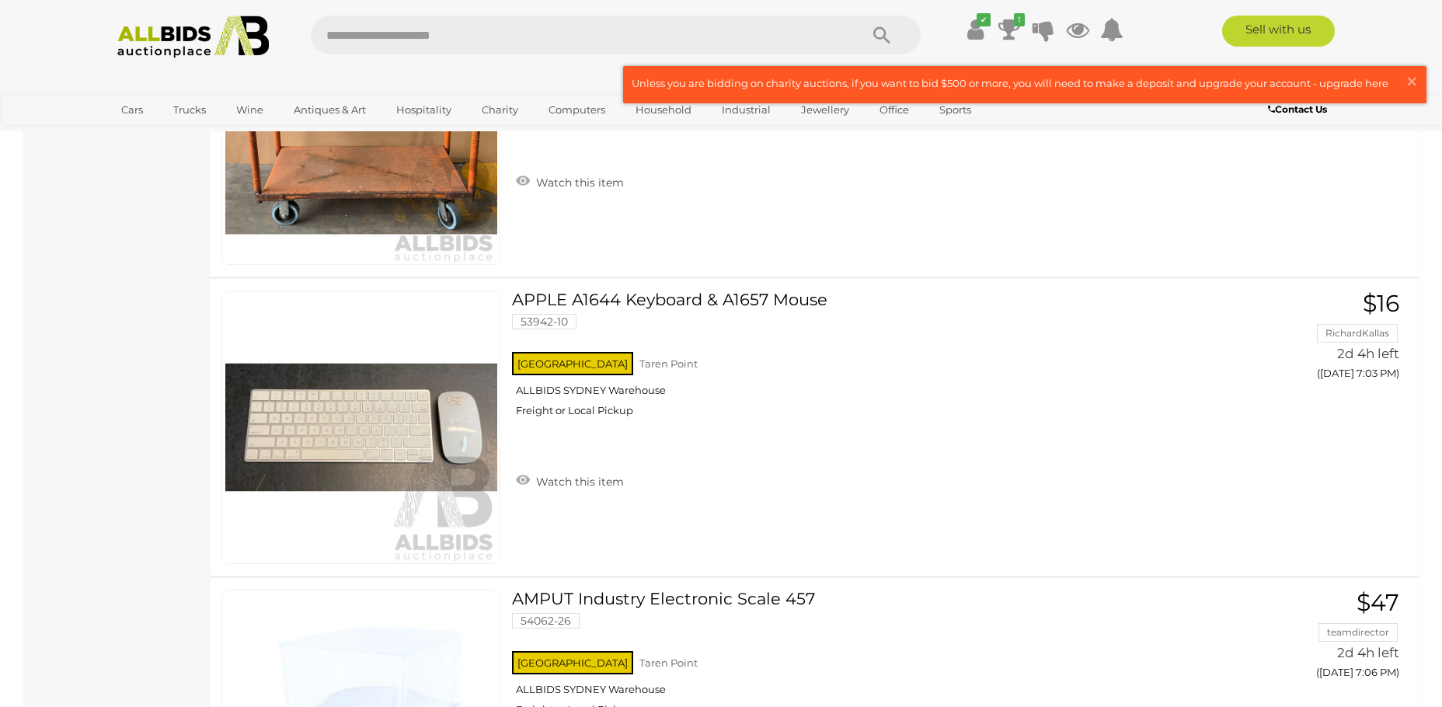
scroll to position [1577, 0]
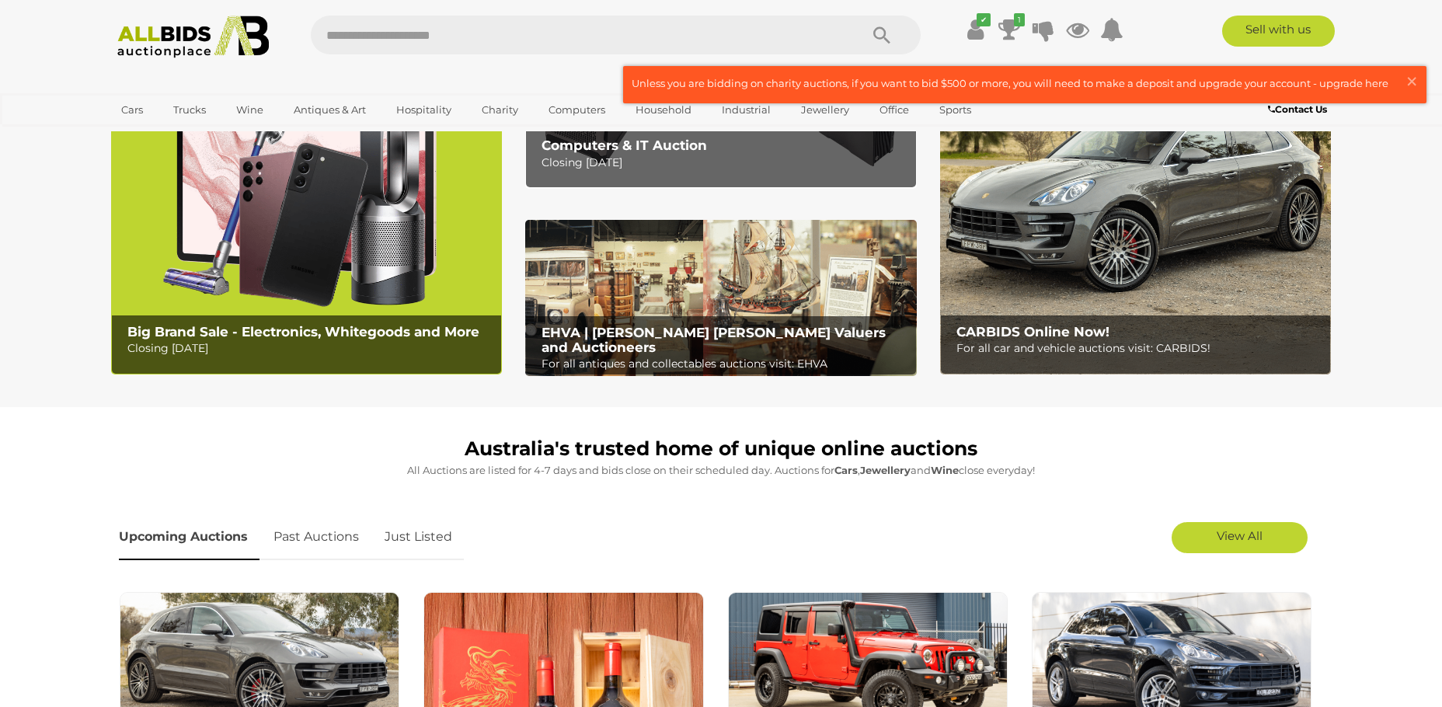
scroll to position [155, 0]
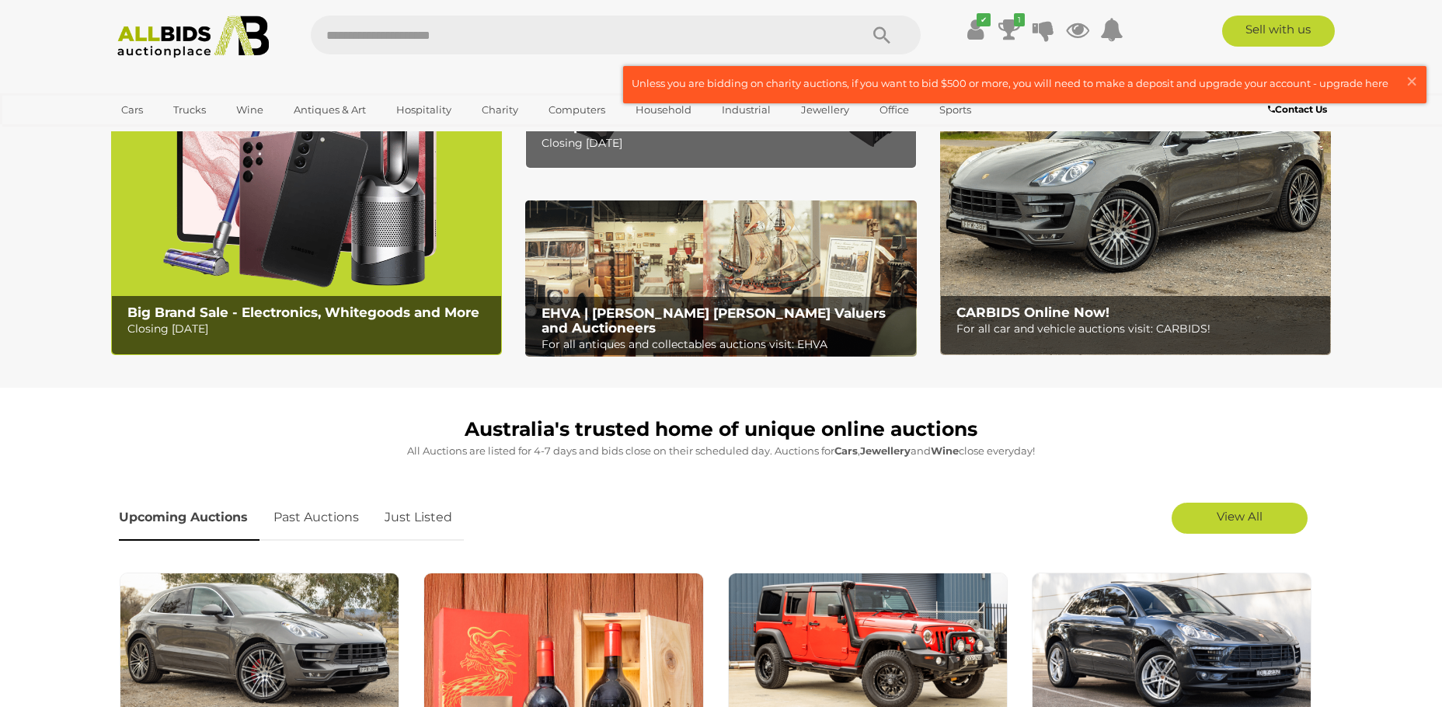
click at [1120, 261] on img at bounding box center [1135, 183] width 391 height 343
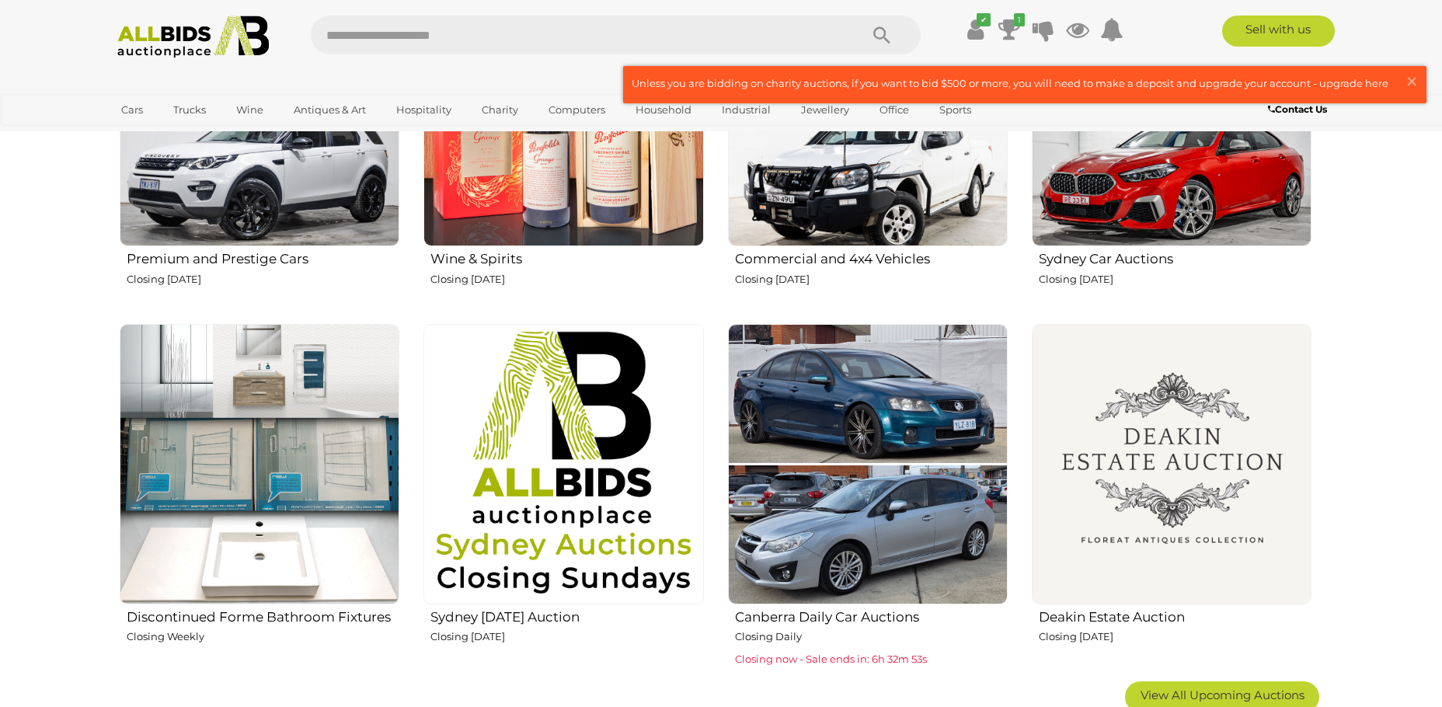
scroll to position [777, 0]
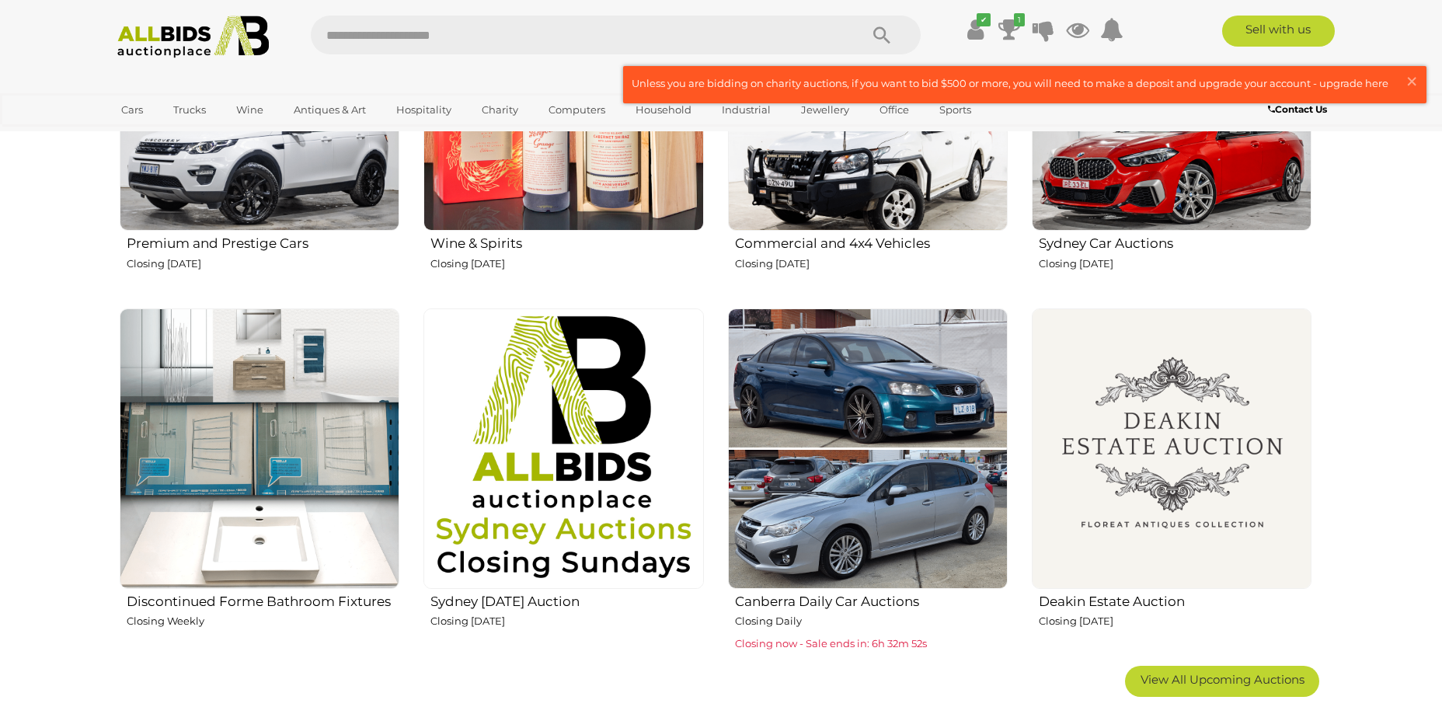
click at [479, 176] on img at bounding box center [564, 91] width 280 height 280
